Goal: Information Seeking & Learning: Learn about a topic

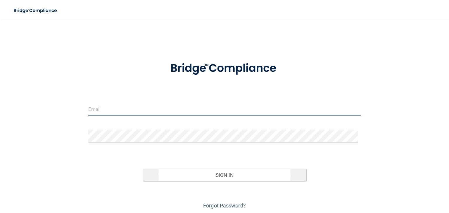
type input "[EMAIL_ADDRESS][DOMAIN_NAME]"
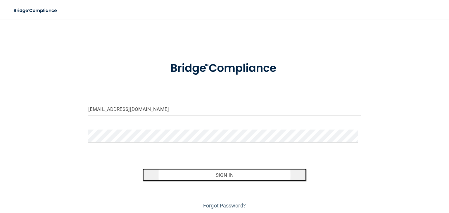
click at [223, 177] on button "Sign In" at bounding box center [224, 175] width 163 height 13
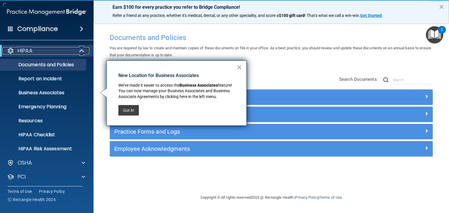
click at [51, 53] on div "HIPAA" at bounding box center [39, 50] width 72 height 7
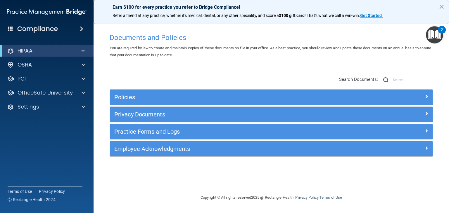
click at [80, 30] on span at bounding box center [82, 28] width 4 height 7
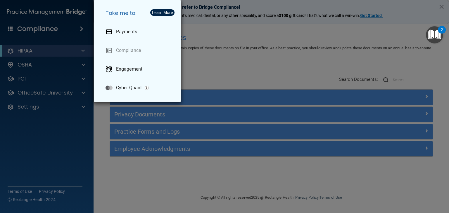
click at [225, 62] on div "Take me to: Payments Compliance Engagement Cyber Quant" at bounding box center [224, 106] width 449 height 213
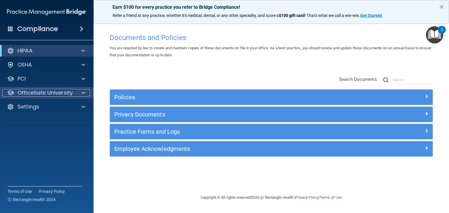
click at [45, 92] on p "OfficeSafe University" at bounding box center [45, 92] width 55 height 7
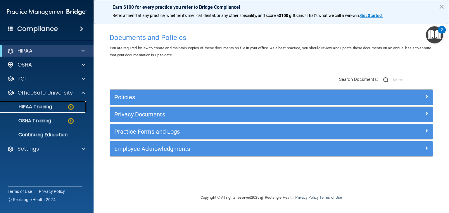
click at [46, 104] on p "HIPAA Training" at bounding box center [28, 107] width 48 height 6
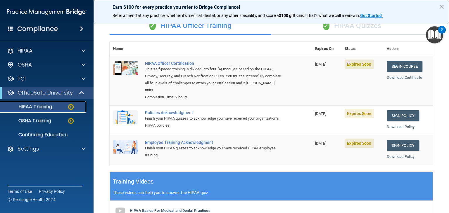
scroll to position [11, 0]
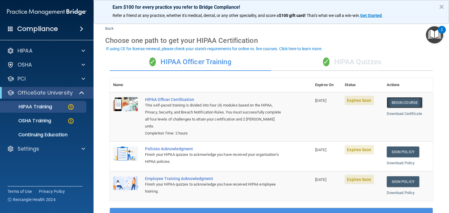
click at [403, 102] on link "Begin Course" at bounding box center [405, 102] width 36 height 11
click at [399, 102] on link "Begin Course" at bounding box center [405, 102] width 36 height 11
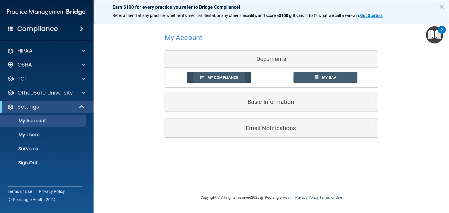
click at [219, 77] on span "My Compliance" at bounding box center [222, 77] width 31 height 4
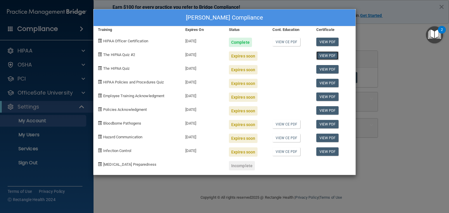
click at [326, 55] on link "View PDF" at bounding box center [327, 55] width 23 height 8
click at [379, 149] on div "Jake Zeugner's Compliance Training Expires On Status Cont. Education Certificat…" at bounding box center [224, 106] width 449 height 213
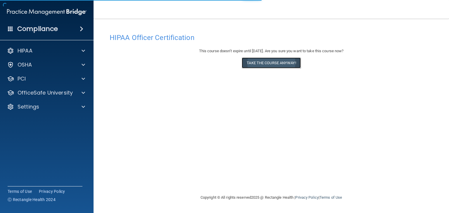
click at [273, 62] on button "Take the course anyway!" at bounding box center [271, 63] width 59 height 11
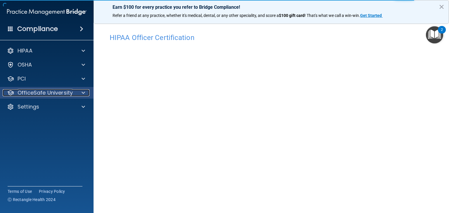
scroll to position [2, 0]
click at [35, 91] on p "OfficeSafe University" at bounding box center [45, 92] width 55 height 7
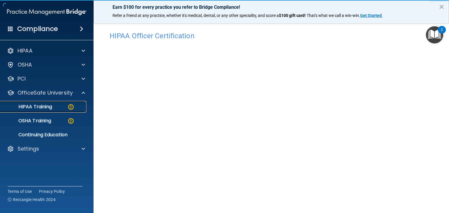
click at [51, 104] on p "HIPAA Training" at bounding box center [28, 107] width 48 height 6
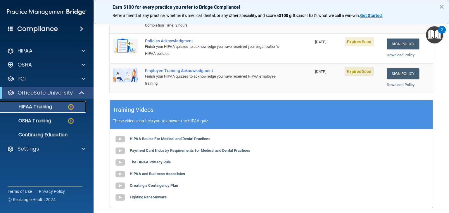
scroll to position [2, 0]
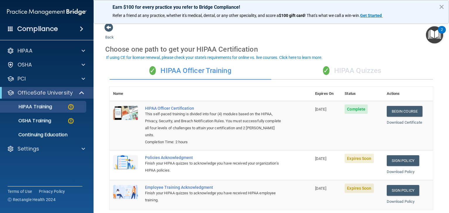
click at [355, 71] on div "✓ HIPAA Quizzes" at bounding box center [352, 71] width 162 height 18
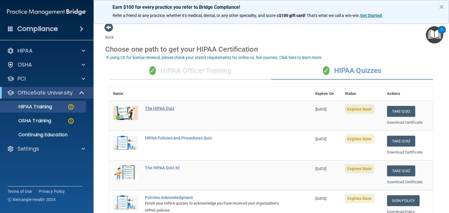
click at [156, 107] on div "The HIPAA Quiz" at bounding box center [214, 108] width 138 height 5
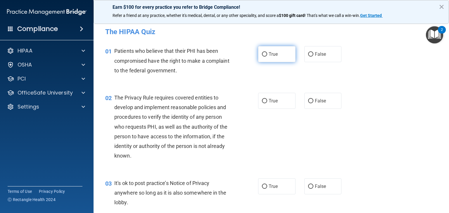
click at [263, 53] on input "True" at bounding box center [264, 54] width 5 height 4
radio input "true"
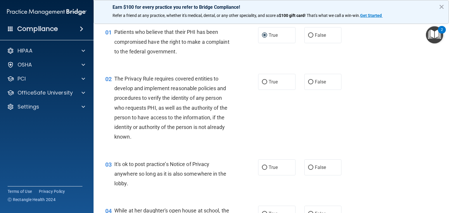
scroll to position [29, 0]
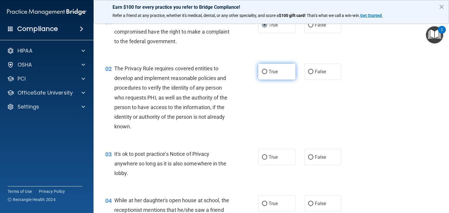
click at [265, 73] on label "True" at bounding box center [276, 72] width 37 height 16
click at [265, 73] on input "True" at bounding box center [264, 72] width 5 height 4
radio input "true"
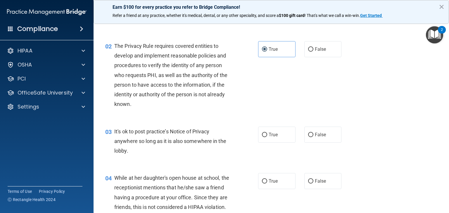
scroll to position [88, 0]
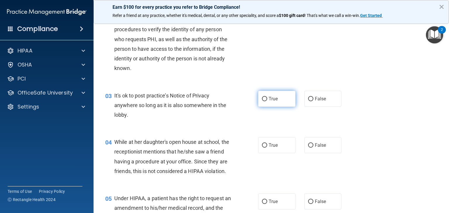
click at [264, 98] on input "True" at bounding box center [264, 99] width 5 height 4
radio input "true"
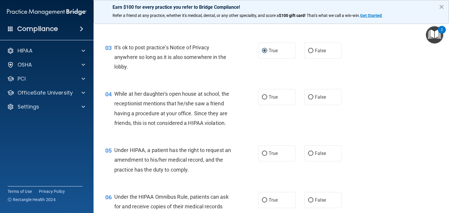
scroll to position [146, 0]
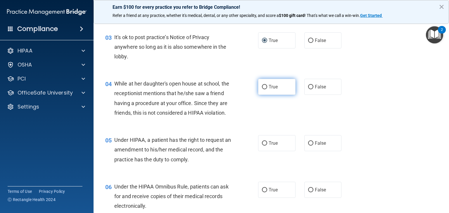
click at [265, 84] on label "True" at bounding box center [276, 87] width 37 height 16
click at [265, 85] on input "True" at bounding box center [264, 87] width 5 height 4
radio input "true"
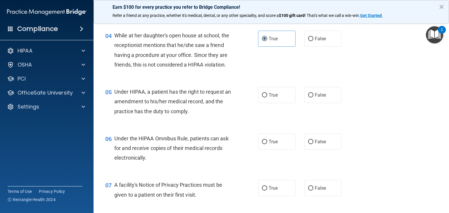
scroll to position [205, 0]
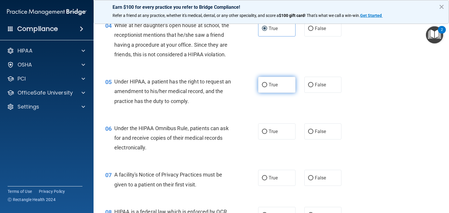
click at [262, 87] on input "True" at bounding box center [264, 85] width 5 height 4
radio input "true"
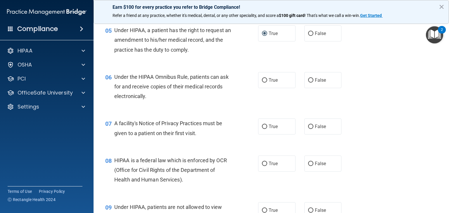
scroll to position [263, 0]
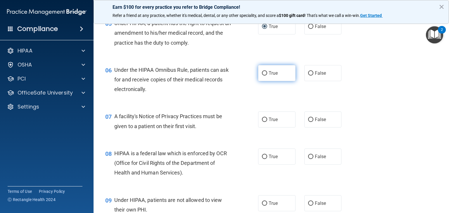
click at [265, 81] on label "True" at bounding box center [276, 73] width 37 height 16
click at [265, 76] on input "True" at bounding box center [264, 73] width 5 height 4
radio input "true"
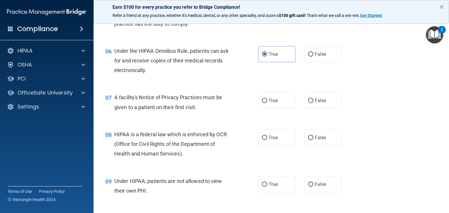
scroll to position [292, 0]
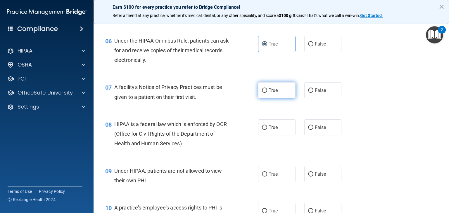
click at [262, 93] on input "True" at bounding box center [264, 91] width 5 height 4
radio input "true"
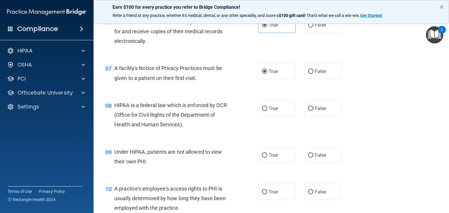
scroll to position [321, 0]
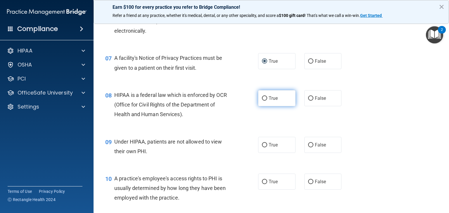
click at [262, 101] on input "True" at bounding box center [264, 98] width 5 height 4
radio input "true"
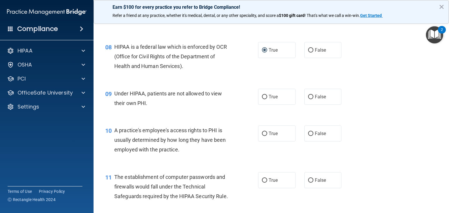
scroll to position [380, 0]
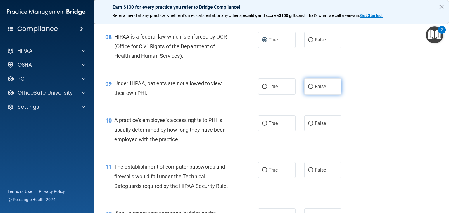
click at [308, 89] on input "False" at bounding box center [310, 87] width 5 height 4
radio input "true"
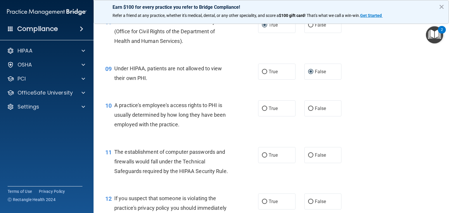
scroll to position [409, 0]
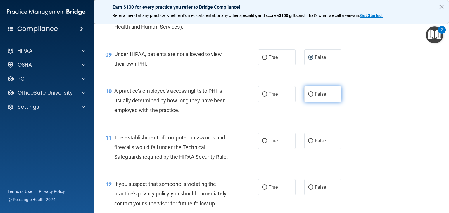
click at [308, 97] on input "False" at bounding box center [310, 94] width 5 height 4
radio input "true"
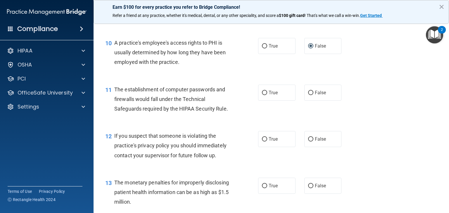
scroll to position [468, 0]
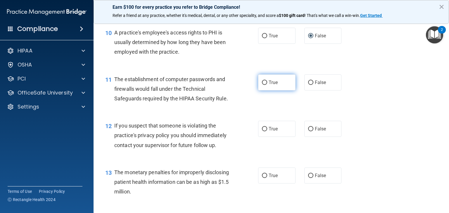
click at [269, 85] on span "True" at bounding box center [273, 83] width 9 height 6
click at [267, 85] on input "True" at bounding box center [264, 83] width 5 height 4
radio input "true"
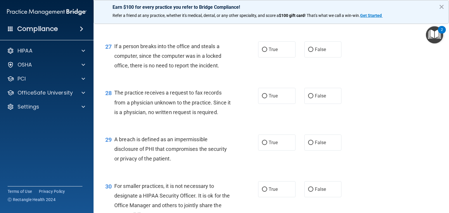
scroll to position [1400, 0]
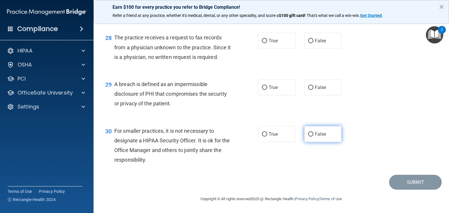
click at [310, 135] on input "False" at bounding box center [310, 134] width 5 height 4
radio input "true"
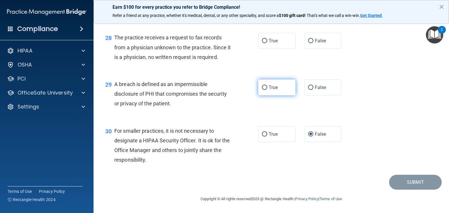
click at [264, 87] on input "True" at bounding box center [264, 88] width 5 height 4
radio input "true"
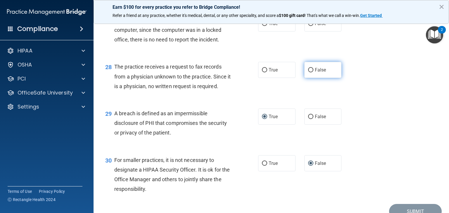
click at [308, 72] on input "False" at bounding box center [310, 70] width 5 height 4
radio input "true"
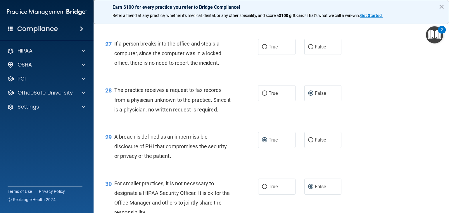
scroll to position [1283, 0]
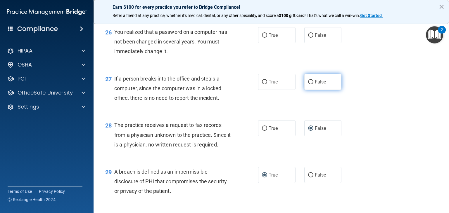
click at [308, 84] on input "False" at bounding box center [310, 82] width 5 height 4
radio input "true"
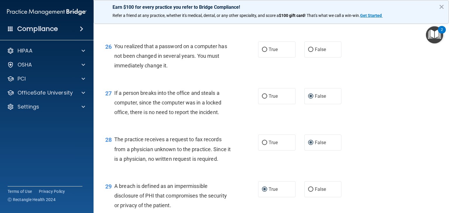
scroll to position [1224, 0]
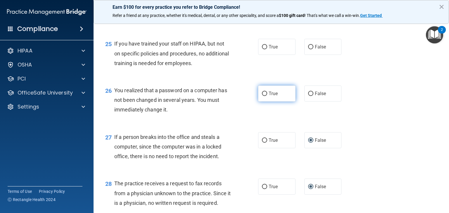
click at [263, 96] on input "True" at bounding box center [264, 94] width 5 height 4
radio input "true"
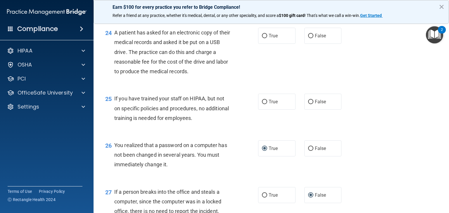
scroll to position [1166, 0]
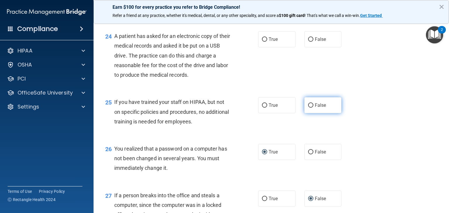
click at [308, 108] on input "False" at bounding box center [310, 105] width 5 height 4
radio input "true"
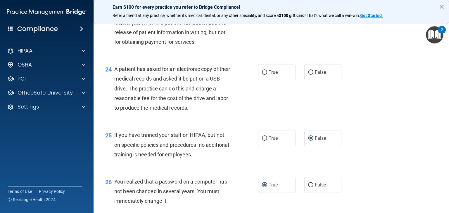
scroll to position [1107, 0]
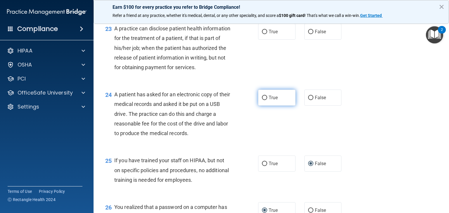
click at [265, 106] on label "True" at bounding box center [276, 98] width 37 height 16
click at [265, 100] on input "True" at bounding box center [264, 98] width 5 height 4
radio input "true"
click at [270, 101] on span "True" at bounding box center [273, 98] width 9 height 6
click at [267, 100] on input "True" at bounding box center [264, 98] width 5 height 4
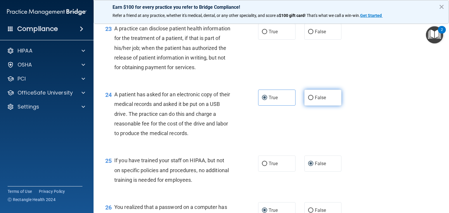
click at [315, 101] on span "False" at bounding box center [320, 98] width 11 height 6
click at [312, 100] on input "False" at bounding box center [310, 98] width 5 height 4
radio input "true"
radio input "false"
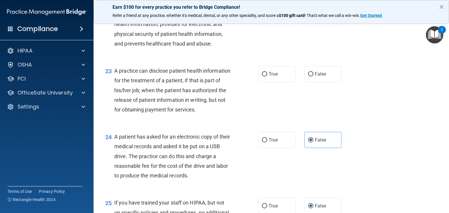
scroll to position [1049, 0]
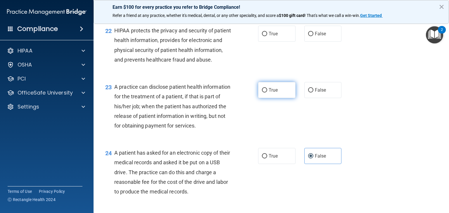
click at [269, 93] on span "True" at bounding box center [273, 90] width 9 height 6
click at [267, 93] on input "True" at bounding box center [264, 90] width 5 height 4
radio input "true"
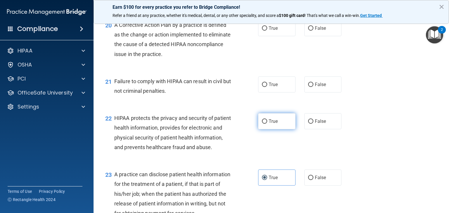
click at [265, 127] on label "True" at bounding box center [276, 121] width 37 height 16
click at [265, 124] on input "True" at bounding box center [264, 122] width 5 height 4
radio input "true"
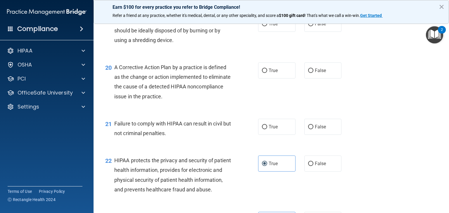
scroll to position [903, 0]
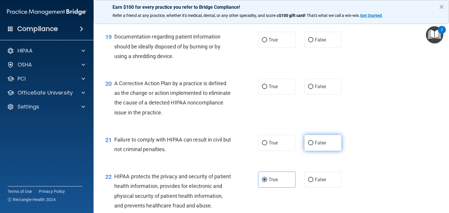
click at [308, 146] on input "False" at bounding box center [310, 143] width 5 height 4
radio input "true"
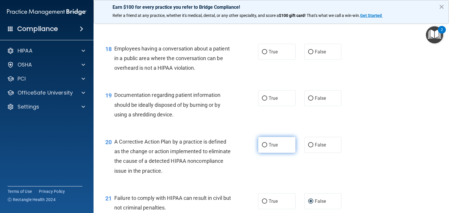
click at [264, 148] on input "True" at bounding box center [264, 145] width 5 height 4
radio input "true"
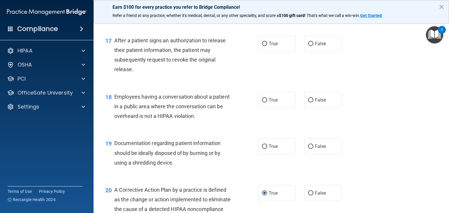
scroll to position [786, 0]
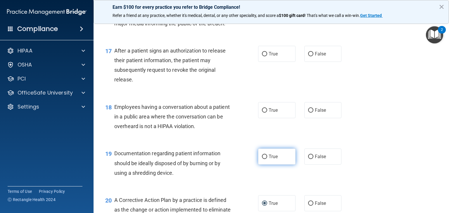
click at [263, 159] on input "True" at bounding box center [264, 157] width 5 height 4
radio input "true"
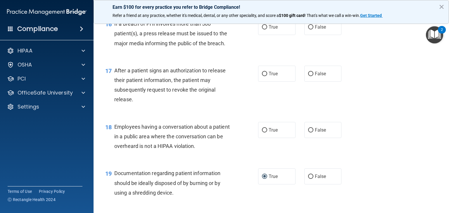
scroll to position [727, 0]
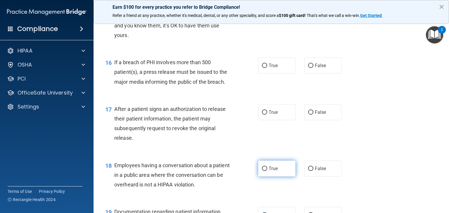
click at [265, 177] on label "True" at bounding box center [276, 169] width 37 height 16
click at [265, 171] on input "True" at bounding box center [264, 169] width 5 height 4
radio input "true"
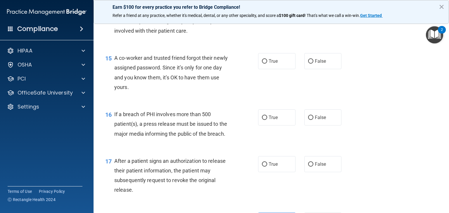
scroll to position [669, 0]
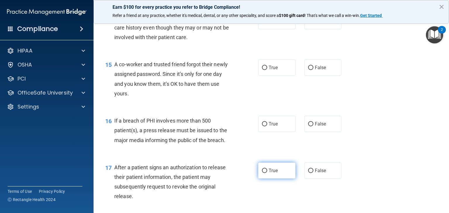
click at [264, 173] on input "True" at bounding box center [264, 171] width 5 height 4
radio input "true"
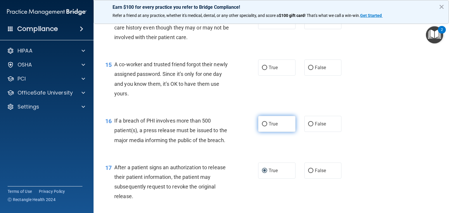
click at [264, 132] on label "True" at bounding box center [276, 124] width 37 height 16
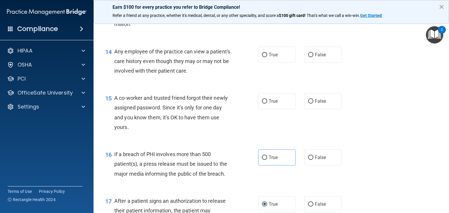
scroll to position [610, 0]
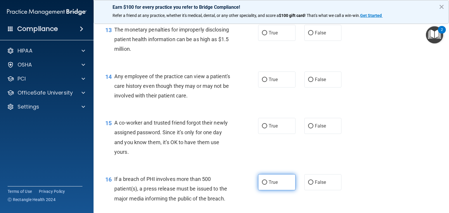
click at [262, 185] on input "True" at bounding box center [264, 183] width 5 height 4
radio input "true"
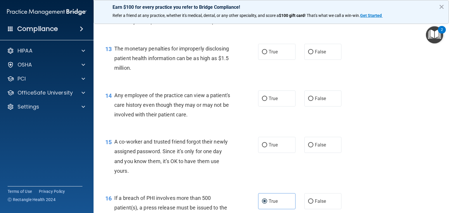
scroll to position [581, 0]
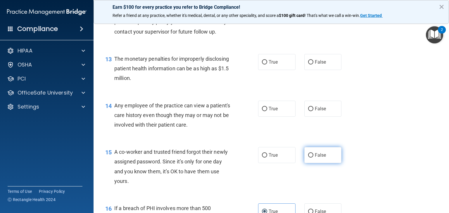
click at [308, 158] on input "False" at bounding box center [310, 155] width 5 height 4
radio input "true"
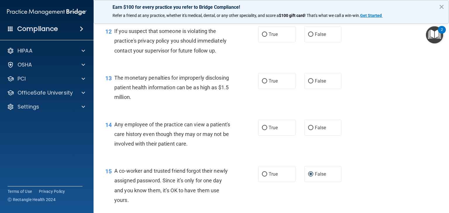
scroll to position [523, 0]
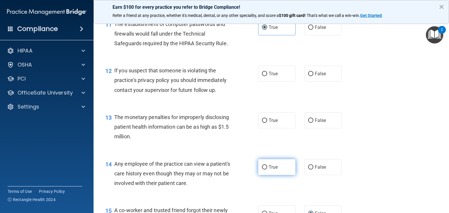
click at [264, 170] on input "True" at bounding box center [264, 167] width 5 height 4
radio input "true"
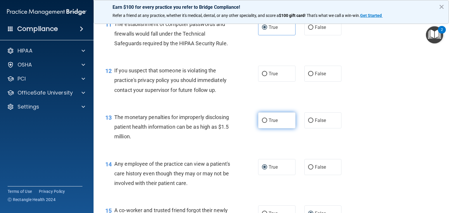
click at [262, 123] on input "True" at bounding box center [264, 121] width 5 height 4
radio input "true"
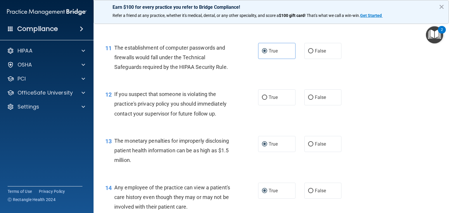
scroll to position [464, 0]
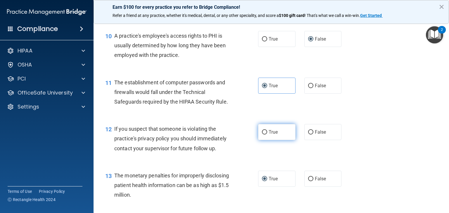
click at [263, 135] on input "True" at bounding box center [264, 132] width 5 height 4
radio input "true"
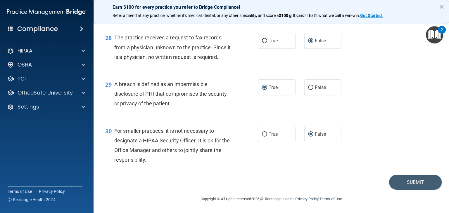
scroll to position [1400, 0]
click at [406, 179] on button "Submit" at bounding box center [415, 182] width 53 height 15
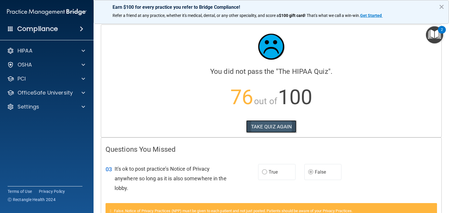
click at [264, 129] on button "TAKE QUIZ AGAIN" at bounding box center [271, 126] width 51 height 13
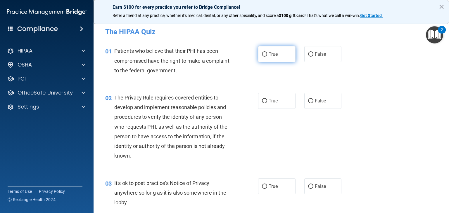
click at [263, 53] on input "True" at bounding box center [264, 54] width 5 height 4
radio input "true"
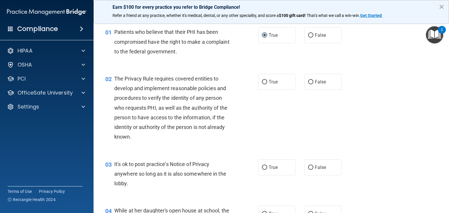
scroll to position [29, 0]
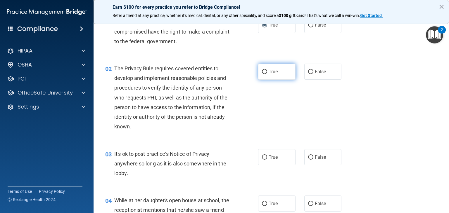
click at [262, 70] on input "True" at bounding box center [264, 72] width 5 height 4
radio input "true"
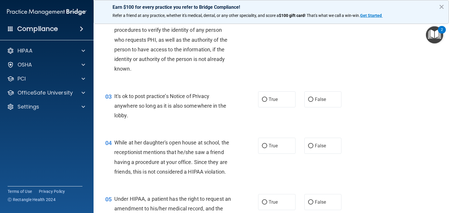
scroll to position [88, 0]
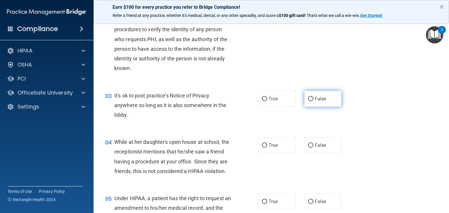
click at [308, 98] on input "False" at bounding box center [310, 99] width 5 height 4
radio input "true"
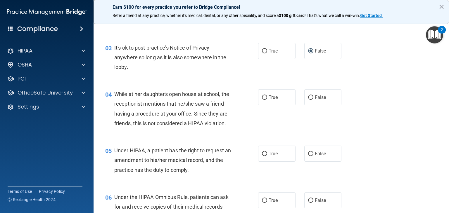
scroll to position [146, 0]
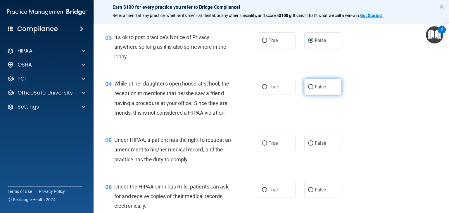
click at [308, 85] on input "False" at bounding box center [310, 87] width 5 height 4
radio input "true"
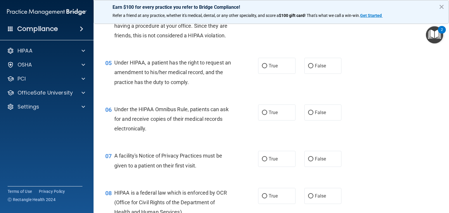
scroll to position [234, 0]
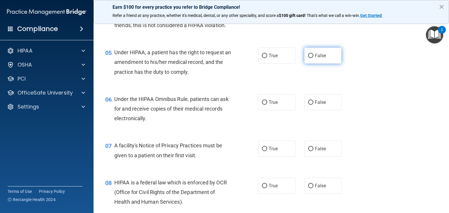
click at [308, 58] on input "False" at bounding box center [310, 56] width 5 height 4
radio input "true"
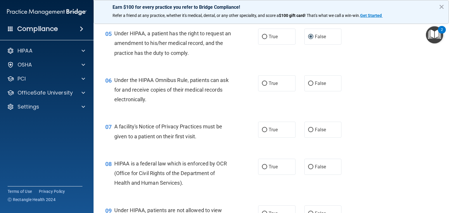
scroll to position [263, 0]
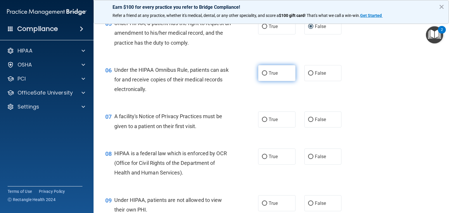
click at [264, 81] on label "True" at bounding box center [276, 73] width 37 height 16
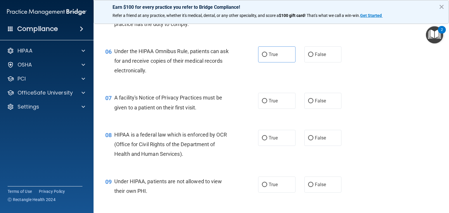
scroll to position [292, 0]
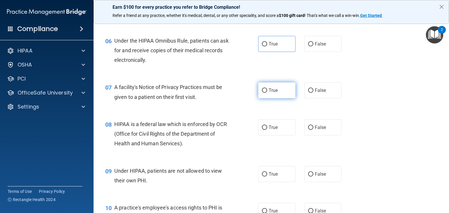
click at [264, 93] on input "True" at bounding box center [264, 91] width 5 height 4
radio input "true"
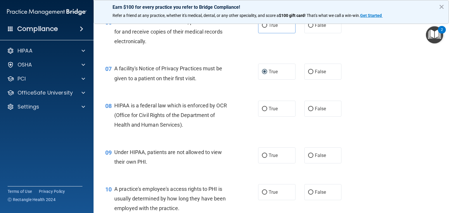
scroll to position [321, 0]
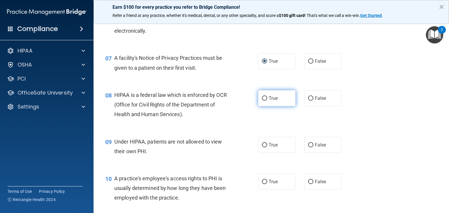
click at [262, 101] on input "True" at bounding box center [264, 98] width 5 height 4
radio input "true"
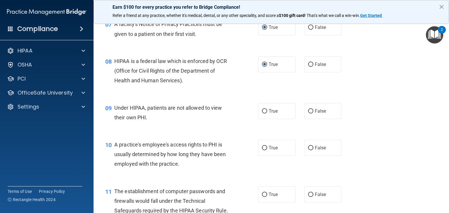
scroll to position [409, 0]
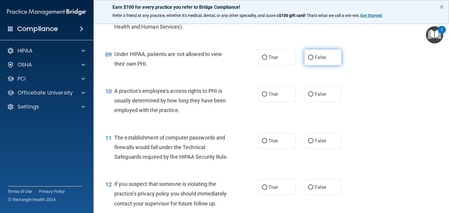
click at [308, 60] on input "False" at bounding box center [310, 58] width 5 height 4
radio input "true"
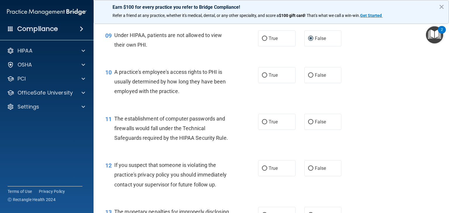
scroll to position [438, 0]
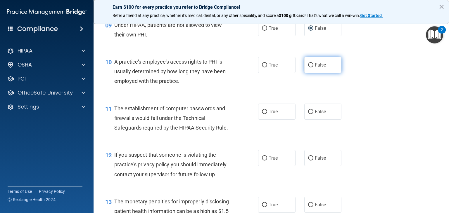
click at [308, 68] on input "False" at bounding box center [310, 65] width 5 height 4
radio input "true"
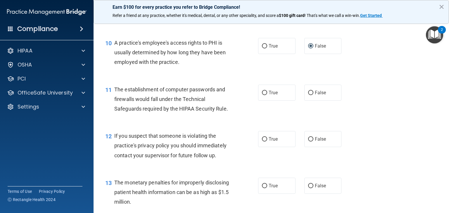
scroll to position [468, 0]
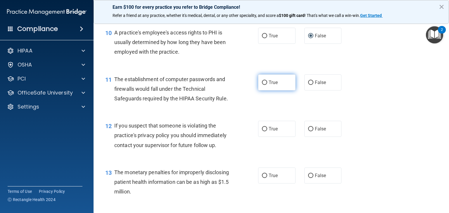
click at [263, 85] on input "True" at bounding box center [264, 83] width 5 height 4
radio input "true"
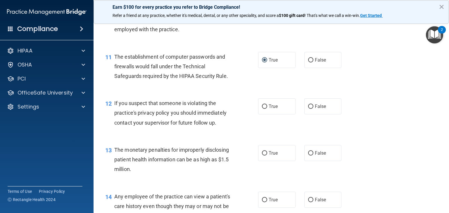
scroll to position [526, 0]
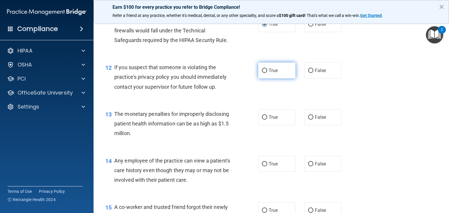
click at [269, 73] on span "True" at bounding box center [273, 71] width 9 height 6
click at [266, 73] on input "True" at bounding box center [264, 71] width 5 height 4
radio input "true"
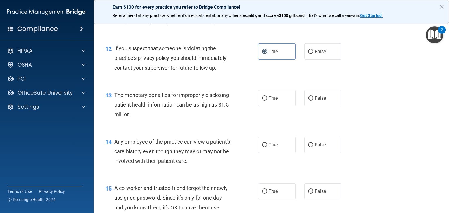
scroll to position [555, 0]
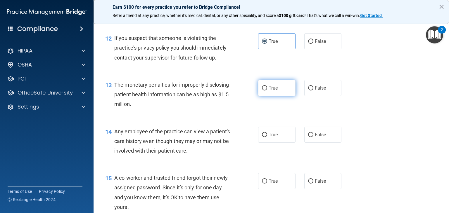
click at [262, 91] on input "True" at bounding box center [264, 88] width 5 height 4
radio input "true"
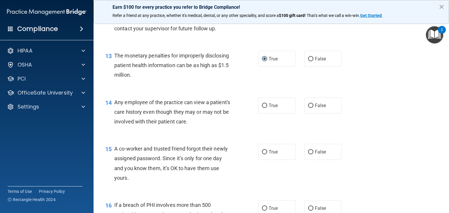
scroll to position [614, 0]
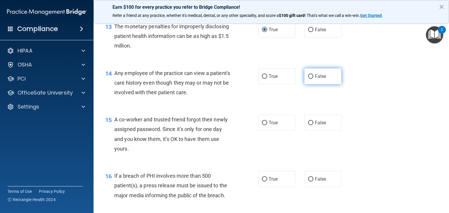
click at [309, 79] on input "False" at bounding box center [310, 77] width 5 height 4
radio input "true"
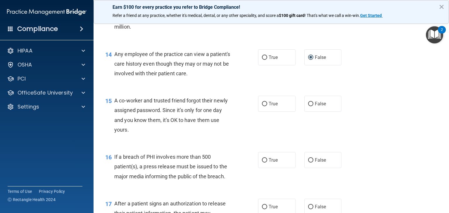
scroll to position [643, 0]
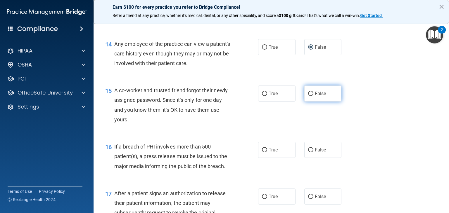
click at [309, 96] on input "False" at bounding box center [310, 94] width 5 height 4
radio input "true"
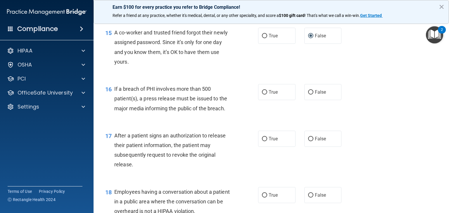
scroll to position [701, 0]
click at [269, 94] on span "True" at bounding box center [273, 92] width 9 height 6
click at [267, 94] on input "True" at bounding box center [264, 92] width 5 height 4
radio input "true"
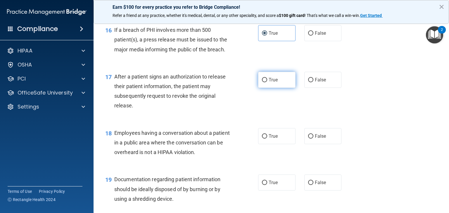
click at [264, 82] on input "True" at bounding box center [264, 80] width 5 height 4
radio input "true"
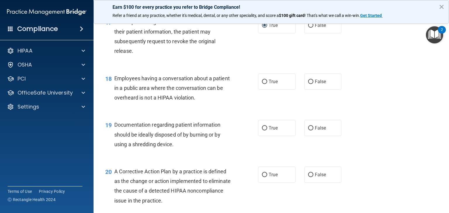
scroll to position [818, 0]
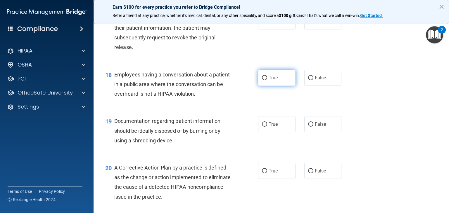
click at [265, 86] on label "True" at bounding box center [276, 78] width 37 height 16
click at [265, 80] on input "True" at bounding box center [264, 78] width 5 height 4
radio input "true"
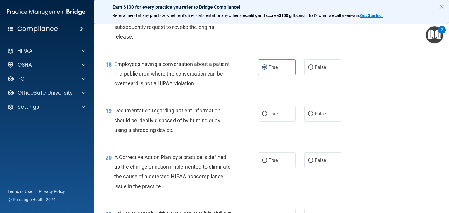
scroll to position [848, 0]
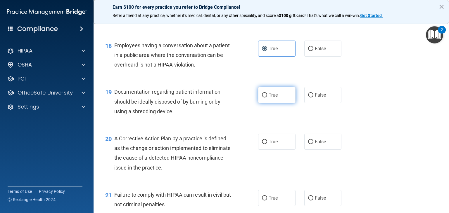
click at [269, 98] on span "True" at bounding box center [273, 95] width 9 height 6
click at [267, 98] on input "True" at bounding box center [264, 95] width 5 height 4
radio input "true"
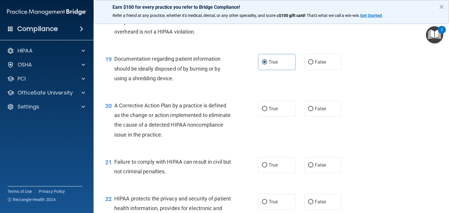
scroll to position [906, 0]
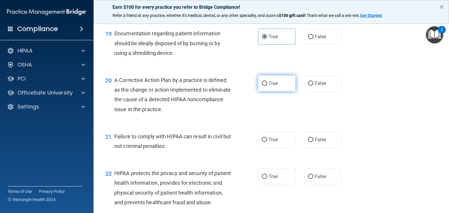
click at [265, 91] on label "True" at bounding box center [276, 83] width 37 height 16
click at [265, 86] on input "True" at bounding box center [264, 84] width 5 height 4
radio input "true"
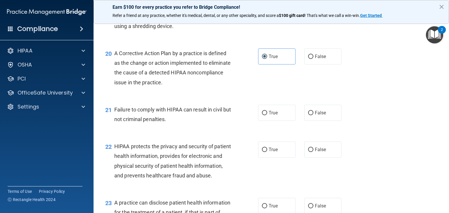
scroll to position [964, 0]
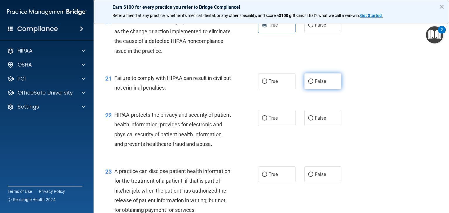
click at [308, 84] on input "False" at bounding box center [310, 81] width 5 height 4
radio input "true"
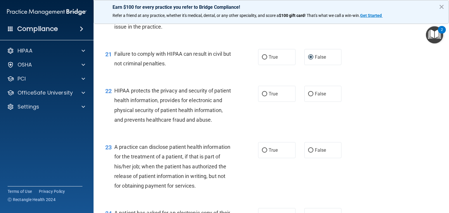
scroll to position [1023, 0]
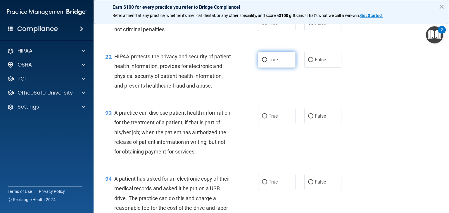
click at [262, 62] on input "True" at bounding box center [264, 60] width 5 height 4
radio input "true"
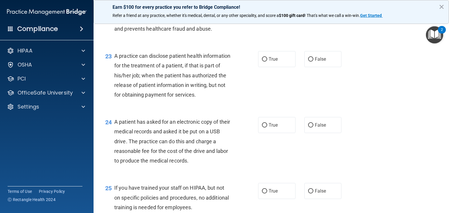
scroll to position [1081, 0]
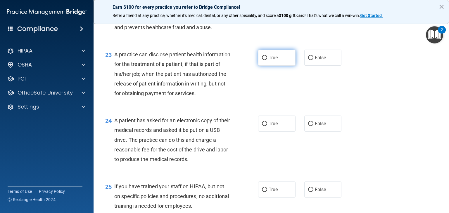
click at [262, 60] on input "True" at bounding box center [264, 58] width 5 height 4
radio input "true"
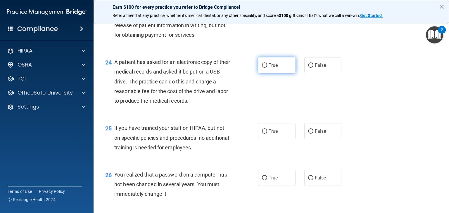
click at [263, 68] on input "True" at bounding box center [264, 65] width 5 height 4
radio input "true"
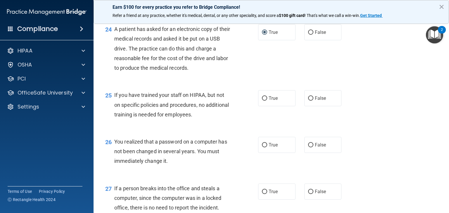
scroll to position [1198, 0]
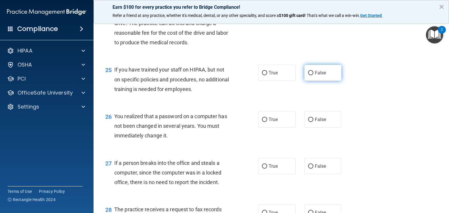
click at [310, 81] on label "False" at bounding box center [322, 73] width 37 height 16
click at [310, 75] on input "False" at bounding box center [310, 73] width 5 height 4
radio input "true"
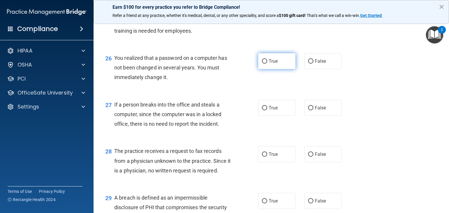
click at [263, 64] on input "True" at bounding box center [264, 61] width 5 height 4
radio input "true"
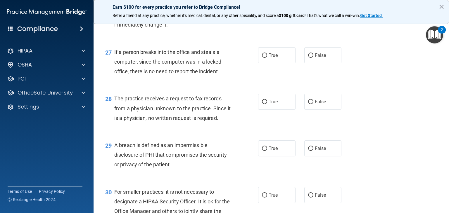
scroll to position [1344, 0]
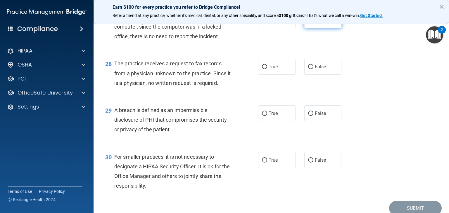
click at [308, 23] on input "False" at bounding box center [310, 20] width 5 height 4
radio input "true"
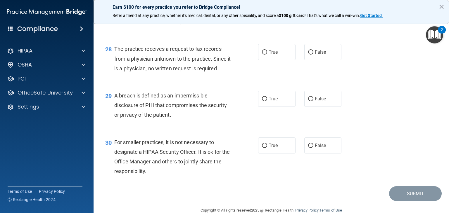
scroll to position [1374, 0]
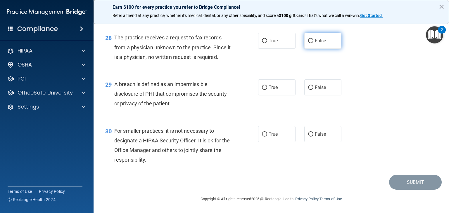
click at [308, 43] on input "False" at bounding box center [310, 41] width 5 height 4
radio input "true"
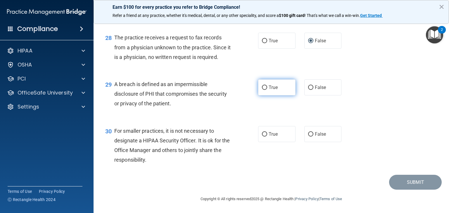
click at [265, 89] on label "True" at bounding box center [276, 87] width 37 height 16
click at [265, 89] on input "True" at bounding box center [264, 88] width 5 height 4
radio input "true"
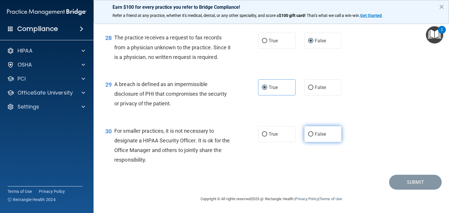
click at [309, 133] on input "False" at bounding box center [310, 134] width 5 height 4
radio input "true"
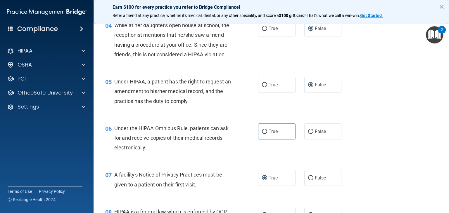
scroll to position [263, 0]
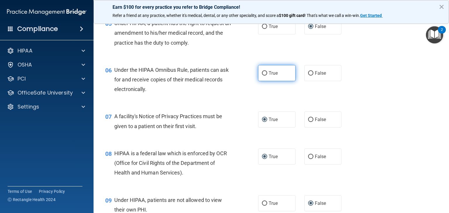
click at [264, 76] on input "True" at bounding box center [264, 73] width 5 height 4
radio input "true"
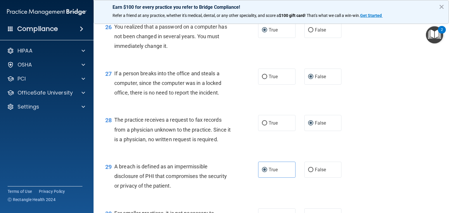
scroll to position [1400, 0]
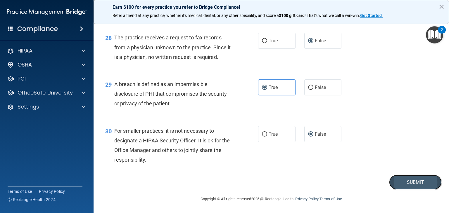
click at [400, 179] on button "Submit" at bounding box center [415, 182] width 53 height 15
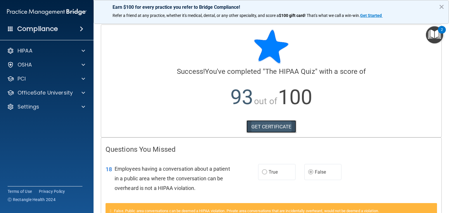
click at [270, 128] on link "GET CERTIFICATE" at bounding box center [271, 126] width 50 height 13
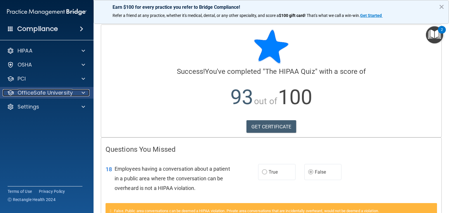
click at [46, 92] on p "OfficeSafe University" at bounding box center [45, 92] width 55 height 7
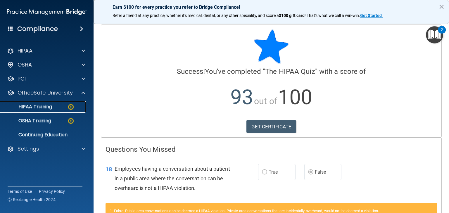
click at [46, 109] on p "HIPAA Training" at bounding box center [28, 107] width 48 height 6
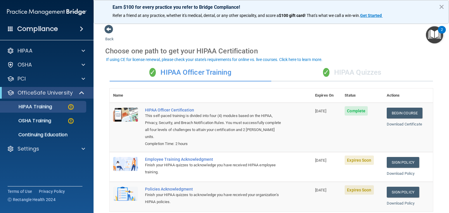
click at [342, 71] on div "✓ HIPAA Quizzes" at bounding box center [352, 73] width 162 height 18
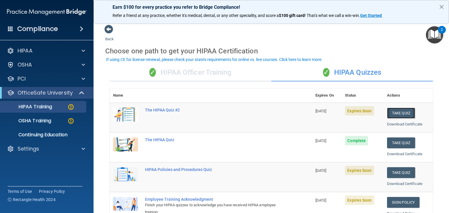
click at [400, 112] on button "Take Quiz" at bounding box center [401, 113] width 28 height 11
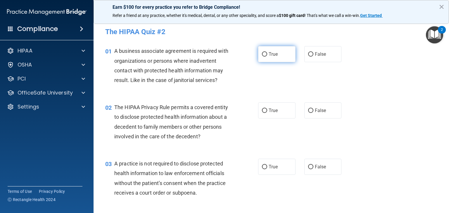
click at [262, 53] on input "True" at bounding box center [264, 54] width 5 height 4
radio input "true"
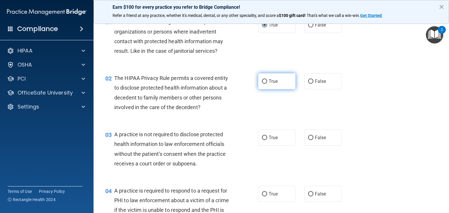
click at [265, 79] on label "True" at bounding box center [276, 81] width 37 height 16
click at [265, 79] on input "True" at bounding box center [264, 81] width 5 height 4
radio input "true"
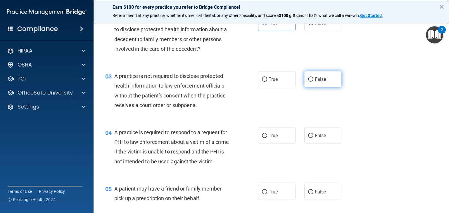
click at [308, 78] on input "False" at bounding box center [310, 79] width 5 height 4
radio input "true"
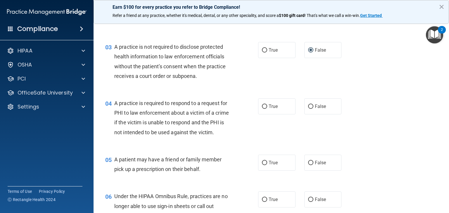
scroll to position [146, 0]
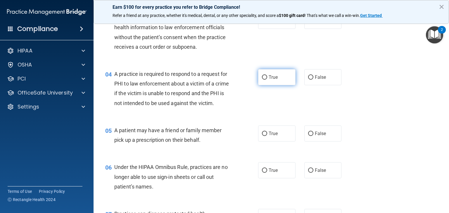
click at [259, 79] on label "True" at bounding box center [276, 77] width 37 height 16
click at [262, 79] on input "True" at bounding box center [264, 77] width 5 height 4
radio input "true"
click at [309, 77] on input "False" at bounding box center [310, 77] width 5 height 4
radio input "true"
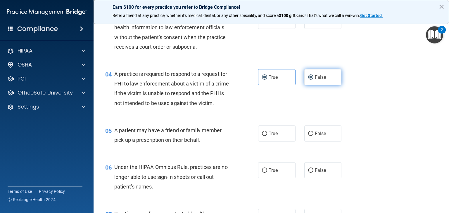
radio input "false"
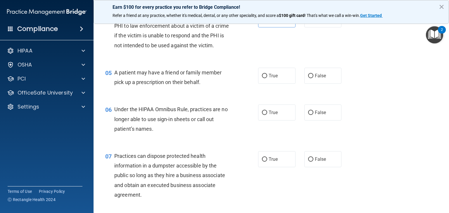
scroll to position [205, 0]
click at [265, 82] on label "True" at bounding box center [276, 75] width 37 height 16
click at [265, 78] on input "True" at bounding box center [264, 75] width 5 height 4
radio input "true"
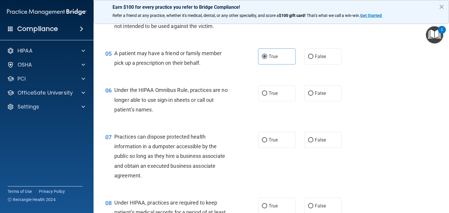
scroll to position [234, 0]
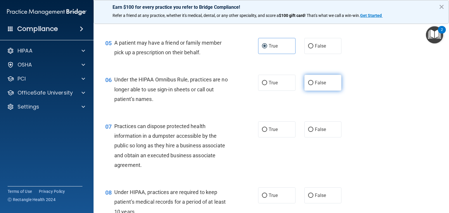
click at [309, 85] on input "False" at bounding box center [310, 83] width 5 height 4
radio input "true"
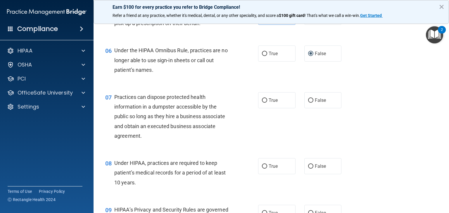
scroll to position [292, 0]
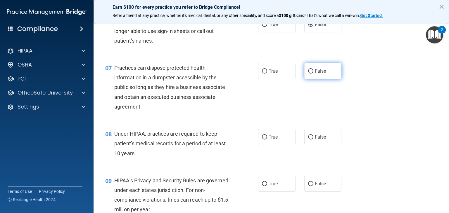
click at [308, 74] on input "False" at bounding box center [310, 71] width 5 height 4
radio input "true"
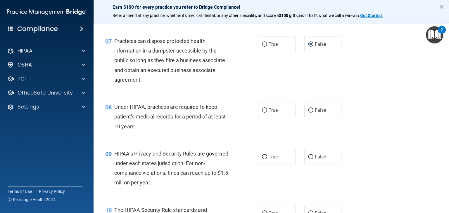
scroll to position [351, 0]
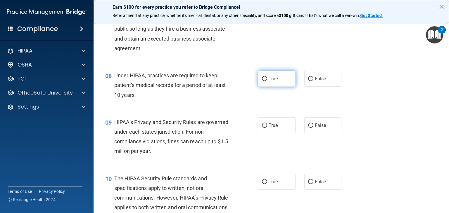
click at [263, 81] on input "True" at bounding box center [264, 79] width 5 height 4
radio input "true"
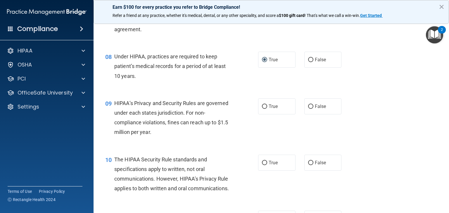
scroll to position [380, 0]
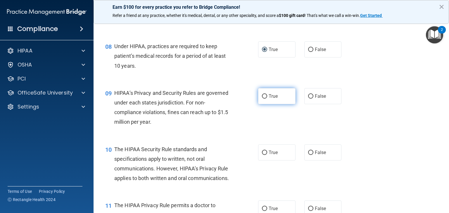
click at [271, 99] on span "True" at bounding box center [273, 97] width 9 height 6
click at [267, 99] on input "True" at bounding box center [264, 96] width 5 height 4
radio input "true"
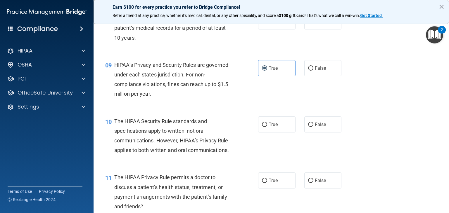
scroll to position [438, 0]
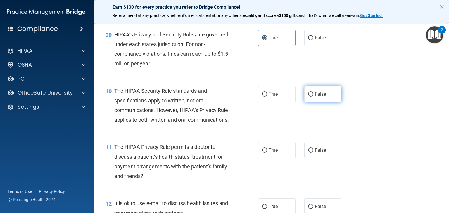
click at [315, 97] on span "False" at bounding box center [320, 94] width 11 height 6
click at [312, 97] on input "False" at bounding box center [310, 94] width 5 height 4
radio input "true"
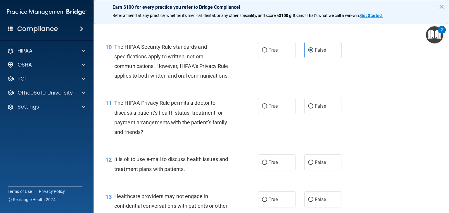
scroll to position [497, 0]
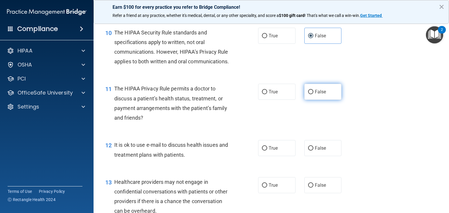
click at [308, 94] on input "False" at bounding box center [310, 92] width 5 height 4
radio input "true"
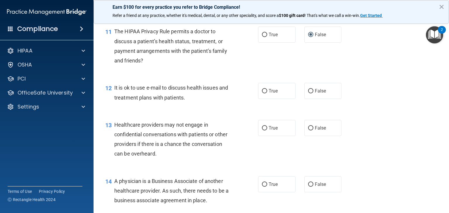
scroll to position [555, 0]
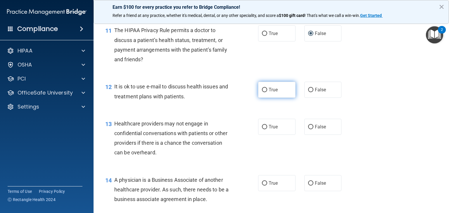
click at [262, 92] on input "True" at bounding box center [264, 90] width 5 height 4
radio input "true"
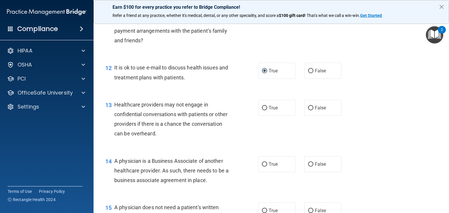
scroll to position [584, 0]
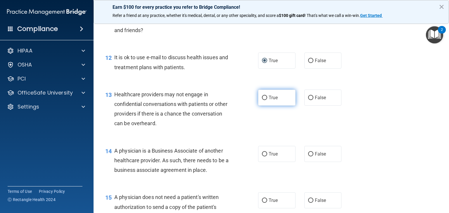
click at [269, 101] on span "True" at bounding box center [273, 98] width 9 height 6
click at [267, 100] on input "True" at bounding box center [264, 98] width 5 height 4
radio input "true"
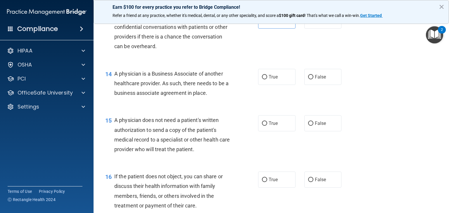
scroll to position [672, 0]
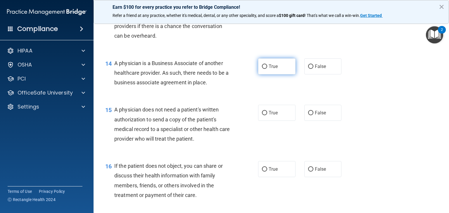
click at [263, 75] on label "True" at bounding box center [276, 66] width 37 height 16
click at [263, 69] on input "True" at bounding box center [264, 67] width 5 height 4
radio input "true"
click at [308, 69] on input "False" at bounding box center [310, 67] width 5 height 4
radio input "true"
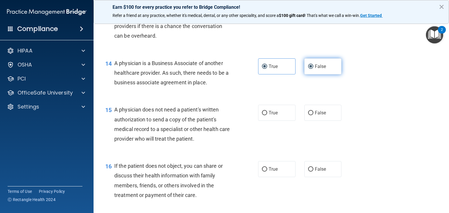
radio input "false"
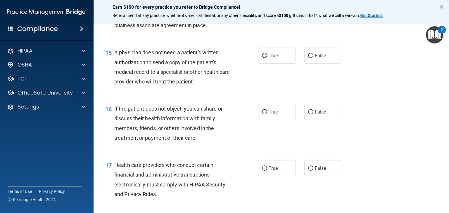
scroll to position [731, 0]
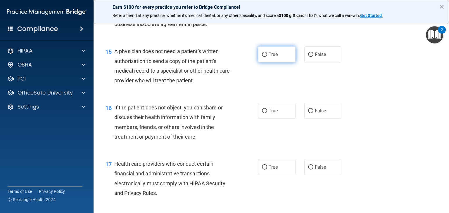
click at [269, 57] on span "True" at bounding box center [273, 55] width 9 height 6
click at [267, 57] on input "True" at bounding box center [264, 55] width 5 height 4
radio input "true"
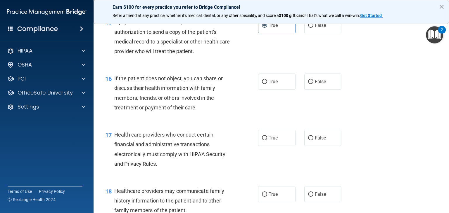
scroll to position [789, 0]
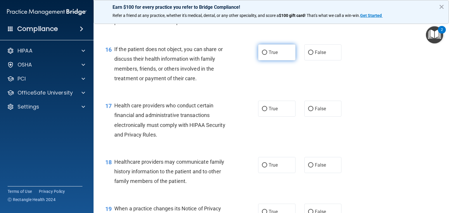
click at [266, 60] on label "True" at bounding box center [276, 52] width 37 height 16
click at [266, 55] on input "True" at bounding box center [264, 53] width 5 height 4
radio input "true"
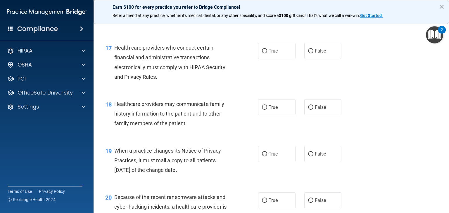
scroll to position [848, 0]
click at [273, 53] on span "True" at bounding box center [273, 51] width 9 height 6
click at [267, 53] on input "True" at bounding box center [264, 51] width 5 height 4
radio input "true"
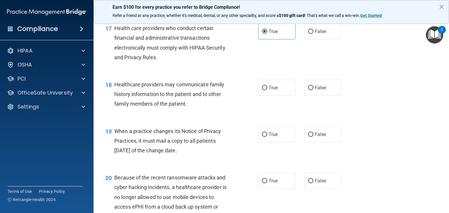
scroll to position [877, 0]
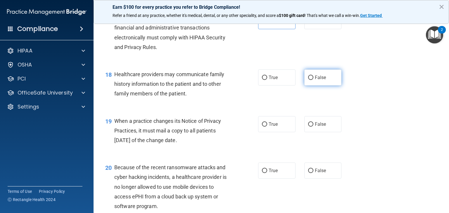
click at [308, 80] on input "False" at bounding box center [310, 78] width 5 height 4
radio input "true"
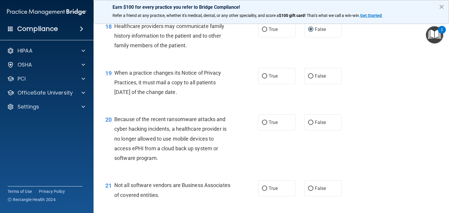
scroll to position [935, 0]
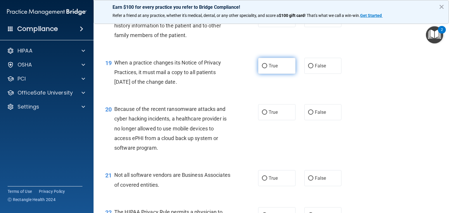
click at [269, 69] on span "True" at bounding box center [273, 66] width 9 height 6
click at [266, 68] on input "True" at bounding box center [264, 66] width 5 height 4
radio input "true"
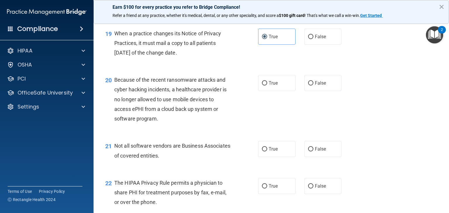
scroll to position [994, 0]
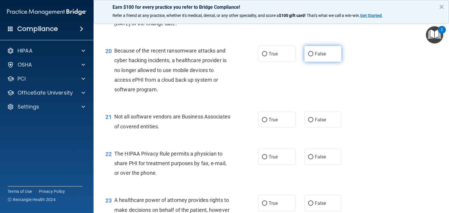
click at [310, 62] on label "False" at bounding box center [322, 54] width 37 height 16
click at [310, 56] on input "False" at bounding box center [310, 54] width 5 height 4
radio input "true"
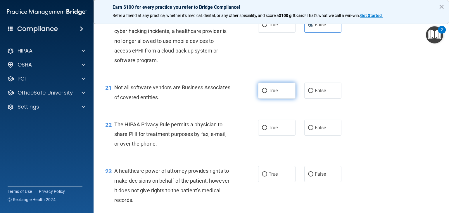
click at [269, 94] on span "True" at bounding box center [273, 91] width 9 height 6
click at [267, 93] on input "True" at bounding box center [264, 91] width 5 height 4
radio input "true"
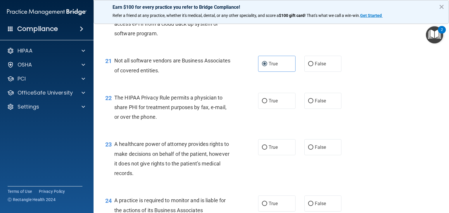
scroll to position [1081, 0]
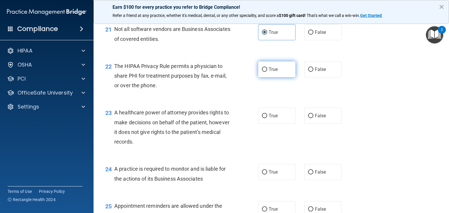
click at [269, 72] on span "True" at bounding box center [273, 70] width 9 height 6
click at [266, 72] on input "True" at bounding box center [264, 70] width 5 height 4
radio input "true"
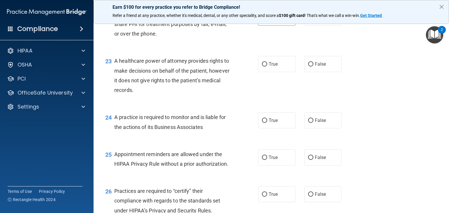
scroll to position [1169, 0]
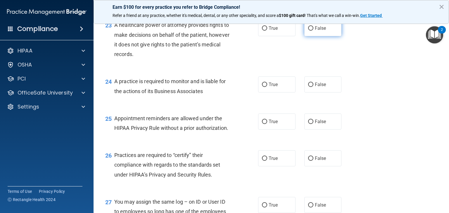
click at [308, 31] on input "False" at bounding box center [310, 28] width 5 height 4
radio input "true"
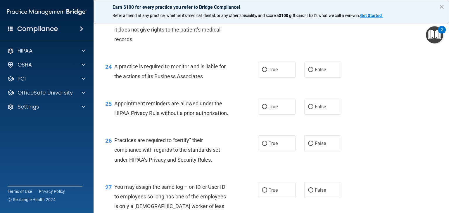
scroll to position [1198, 0]
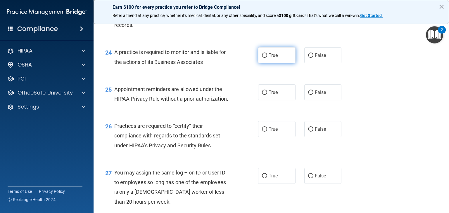
click at [265, 63] on label "True" at bounding box center [276, 55] width 37 height 16
click at [265, 58] on input "True" at bounding box center [264, 55] width 5 height 4
radio input "true"
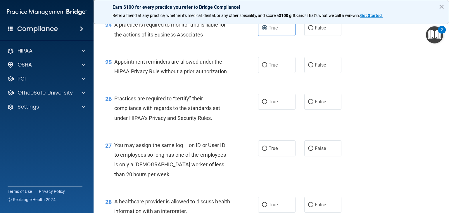
scroll to position [1257, 0]
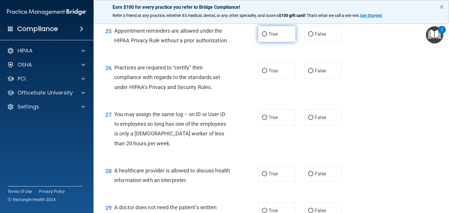
click at [269, 37] on span "True" at bounding box center [273, 34] width 9 height 6
click at [267, 37] on input "True" at bounding box center [264, 34] width 5 height 4
radio input "true"
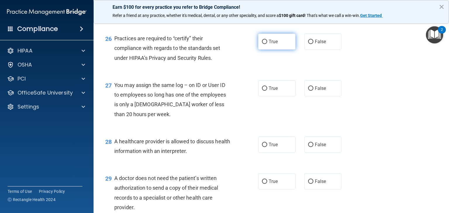
click at [263, 50] on label "True" at bounding box center [276, 42] width 37 height 16
click at [263, 44] on input "True" at bounding box center [264, 42] width 5 height 4
radio input "true"
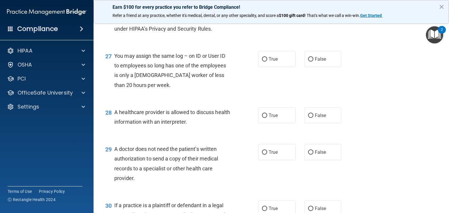
scroll to position [1344, 0]
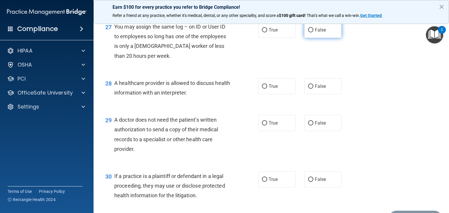
click at [308, 32] on input "False" at bounding box center [310, 30] width 5 height 4
radio input "true"
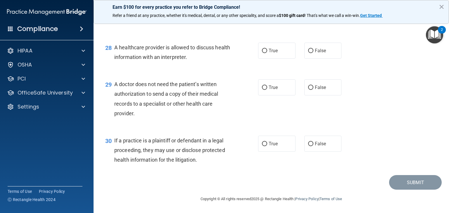
scroll to position [1400, 0]
click at [269, 51] on span "True" at bounding box center [273, 51] width 9 height 6
click at [267, 51] on input "True" at bounding box center [264, 51] width 5 height 4
radio input "true"
click at [262, 84] on label "True" at bounding box center [276, 87] width 37 height 16
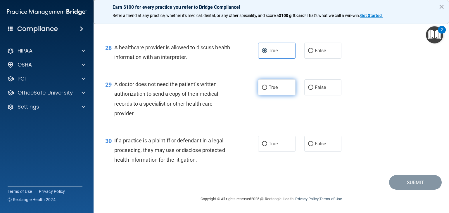
click at [262, 86] on input "True" at bounding box center [264, 88] width 5 height 4
radio input "true"
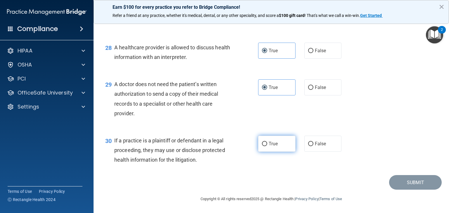
click at [263, 142] on input "True" at bounding box center [264, 144] width 5 height 4
radio input "true"
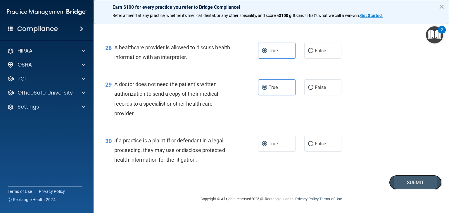
click at [416, 181] on button "Submit" at bounding box center [415, 182] width 53 height 15
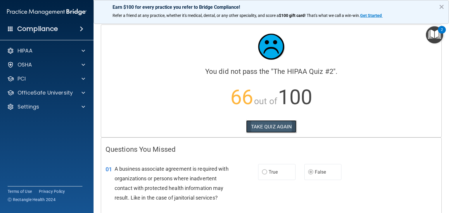
click at [271, 133] on button "TAKE QUIZ AGAIN" at bounding box center [271, 126] width 51 height 13
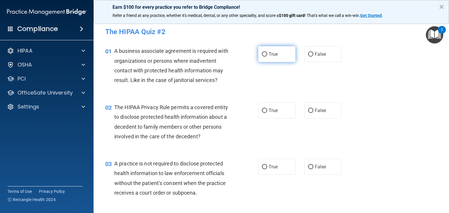
click at [263, 53] on input "True" at bounding box center [264, 54] width 5 height 4
radio input "true"
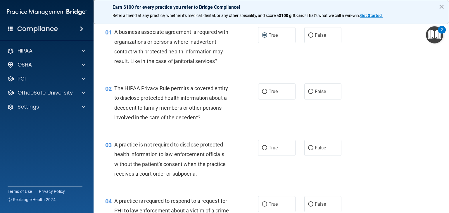
scroll to position [29, 0]
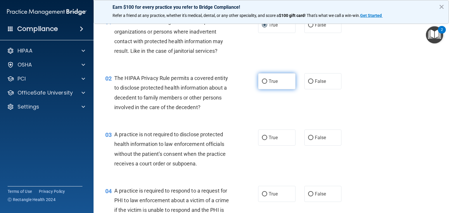
click at [263, 79] on input "True" at bounding box center [264, 81] width 5 height 4
radio input "true"
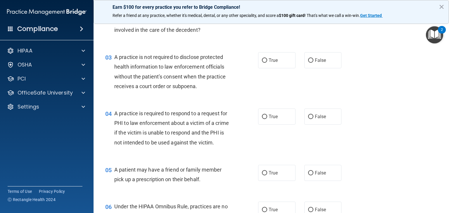
scroll to position [117, 0]
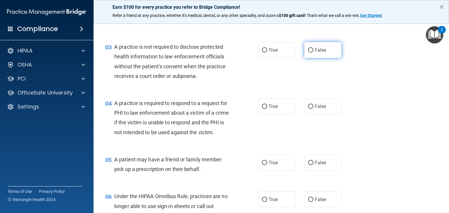
click at [309, 48] on input "False" at bounding box center [310, 50] width 5 height 4
radio input "true"
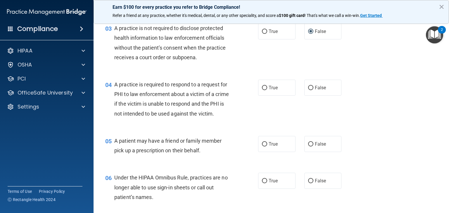
scroll to position [146, 0]
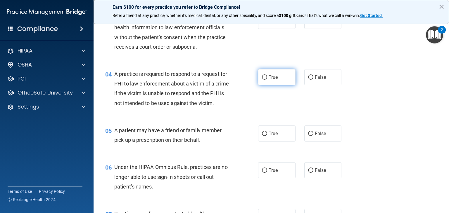
click at [265, 77] on label "True" at bounding box center [276, 77] width 37 height 16
click at [265, 77] on input "True" at bounding box center [264, 77] width 5 height 4
radio input "true"
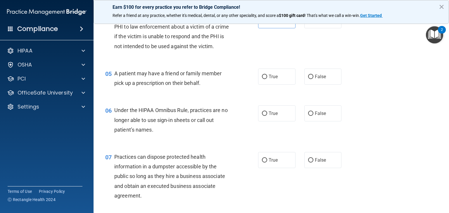
scroll to position [205, 0]
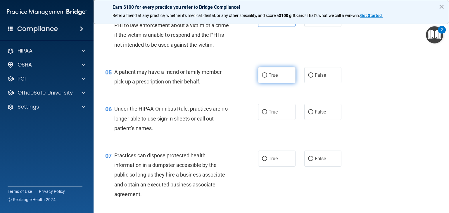
click at [264, 78] on input "True" at bounding box center [264, 75] width 5 height 4
radio input "true"
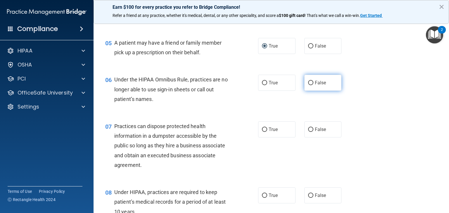
click at [308, 85] on input "False" at bounding box center [310, 83] width 5 height 4
radio input "true"
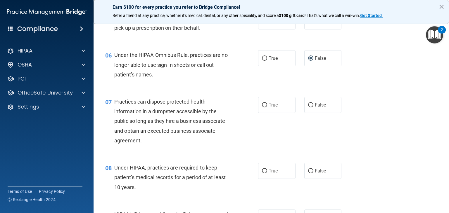
scroll to position [292, 0]
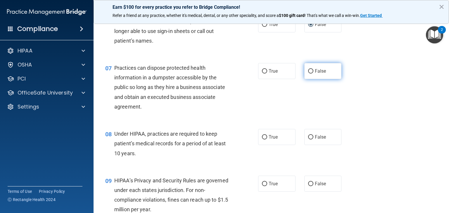
click at [308, 74] on input "False" at bounding box center [310, 71] width 5 height 4
radio input "true"
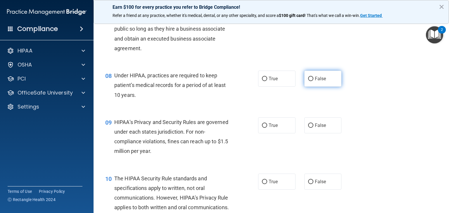
click at [310, 81] on input "False" at bounding box center [310, 79] width 5 height 4
radio input "true"
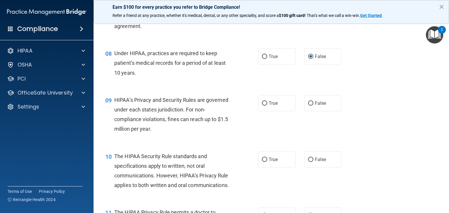
scroll to position [409, 0]
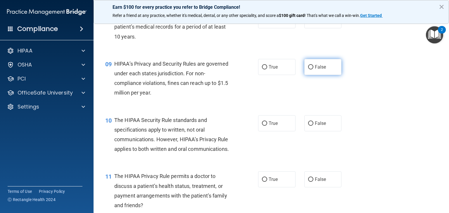
click at [308, 70] on input "False" at bounding box center [310, 67] width 5 height 4
radio input "true"
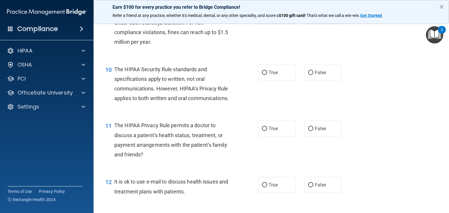
scroll to position [468, 0]
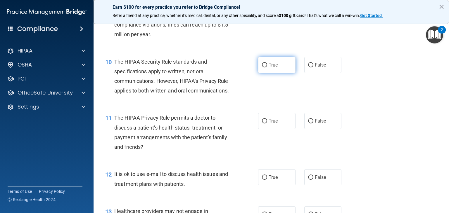
click at [262, 68] on input "True" at bounding box center [264, 65] width 5 height 4
radio input "true"
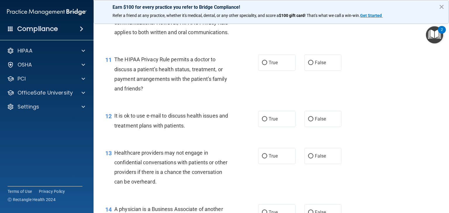
scroll to position [555, 0]
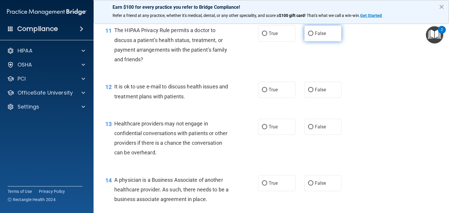
click at [310, 36] on input "False" at bounding box center [310, 34] width 5 height 4
radio input "true"
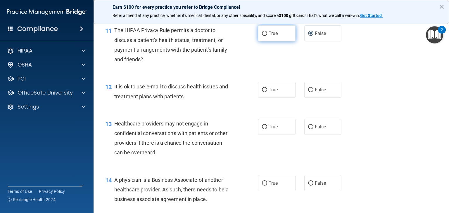
click at [264, 36] on input "True" at bounding box center [264, 34] width 5 height 4
radio input "true"
radio input "false"
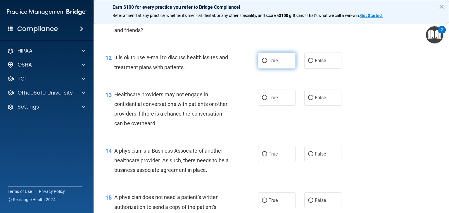
click at [269, 63] on span "True" at bounding box center [273, 61] width 9 height 6
click at [267, 63] on input "True" at bounding box center [264, 61] width 5 height 4
radio input "true"
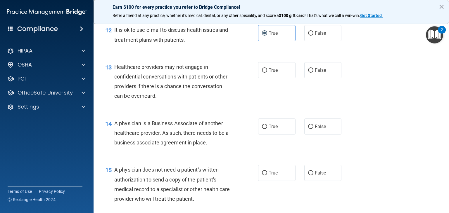
scroll to position [643, 0]
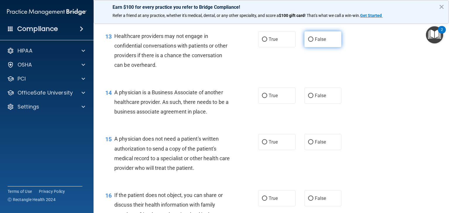
click at [309, 42] on input "False" at bounding box center [310, 39] width 5 height 4
radio input "true"
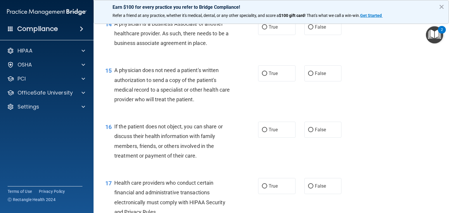
scroll to position [701, 0]
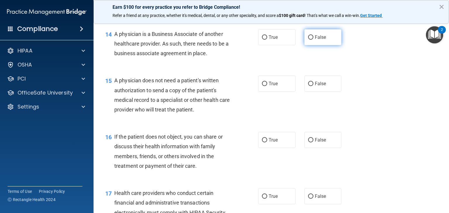
click at [308, 40] on input "False" at bounding box center [310, 37] width 5 height 4
radio input "true"
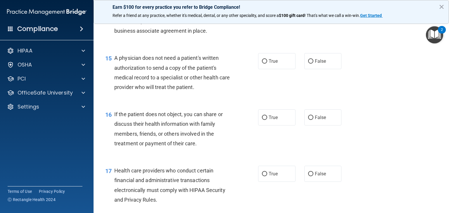
scroll to position [760, 0]
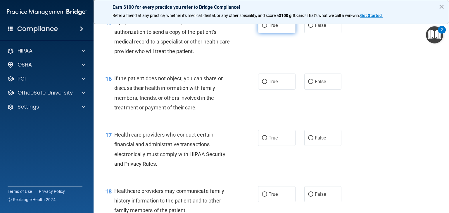
click at [262, 28] on input "True" at bounding box center [264, 25] width 5 height 4
radio input "true"
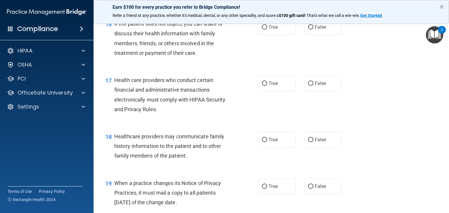
scroll to position [818, 0]
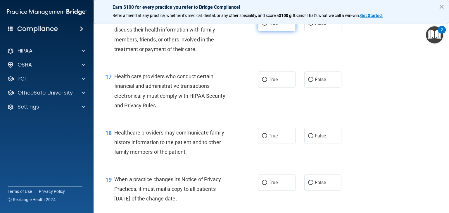
click at [269, 26] on span "True" at bounding box center [273, 23] width 9 height 6
click at [266, 26] on input "True" at bounding box center [264, 23] width 5 height 4
radio input "true"
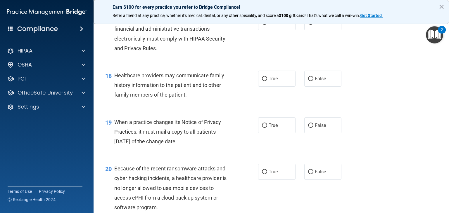
scroll to position [877, 0]
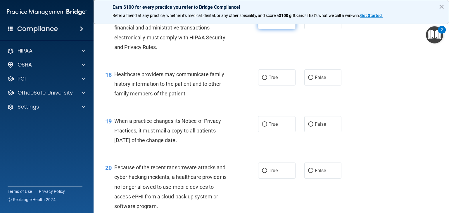
click at [271, 29] on label "True" at bounding box center [276, 21] width 37 height 16
click at [267, 24] on input "True" at bounding box center [264, 21] width 5 height 4
radio input "true"
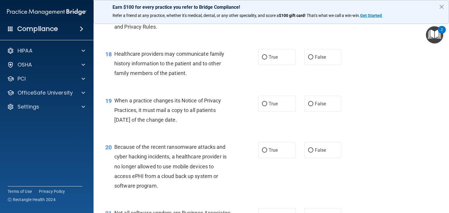
scroll to position [935, 0]
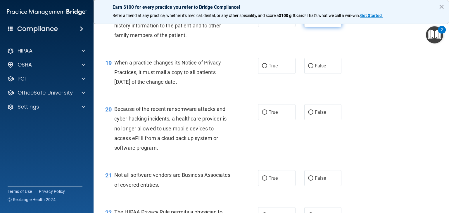
click at [308, 22] on input "False" at bounding box center [310, 19] width 5 height 4
radio input "true"
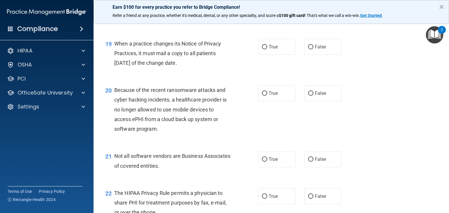
scroll to position [964, 0]
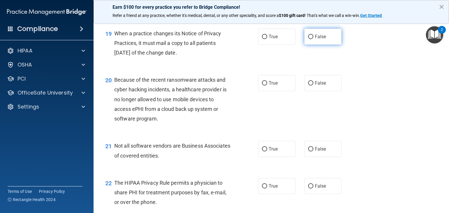
click at [308, 39] on input "False" at bounding box center [310, 37] width 5 height 4
radio input "true"
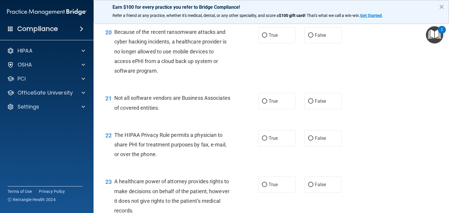
scroll to position [1023, 0]
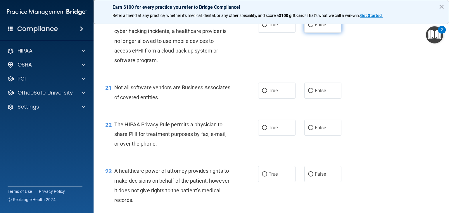
click at [309, 27] on input "False" at bounding box center [310, 25] width 5 height 4
radio input "true"
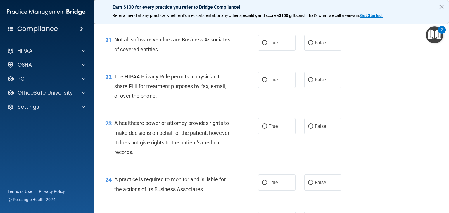
scroll to position [1081, 0]
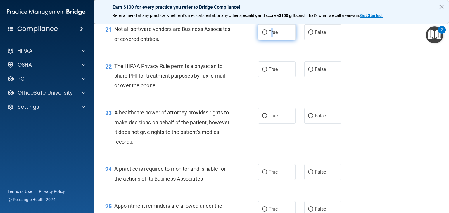
click at [269, 35] on span "True" at bounding box center [273, 33] width 9 height 6
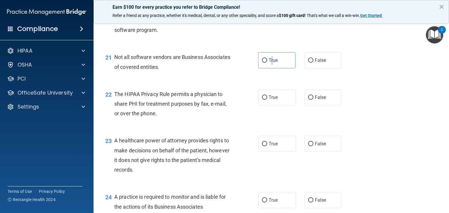
scroll to position [1052, 0]
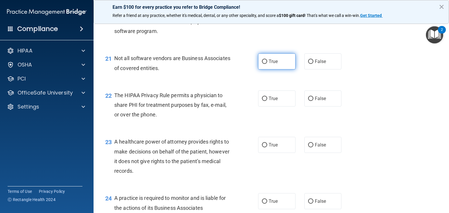
click at [261, 70] on label "True" at bounding box center [276, 61] width 37 height 16
click at [262, 64] on input "True" at bounding box center [264, 62] width 5 height 4
radio input "true"
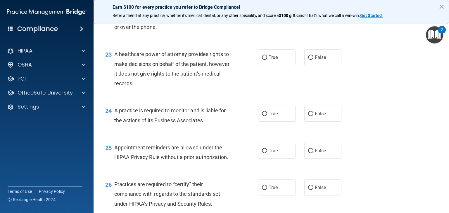
scroll to position [1111, 0]
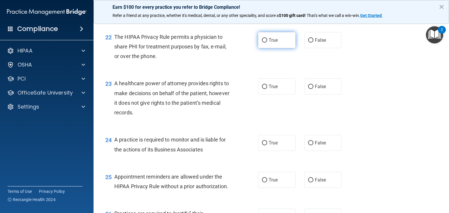
click at [266, 48] on label "True" at bounding box center [276, 40] width 37 height 16
click at [266, 43] on input "True" at bounding box center [264, 40] width 5 height 4
radio input "true"
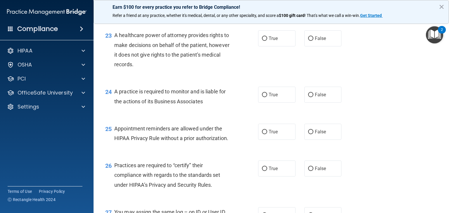
scroll to position [1169, 0]
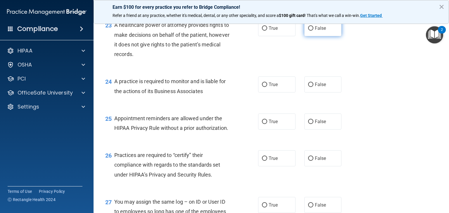
click at [308, 31] on input "False" at bounding box center [310, 28] width 5 height 4
radio input "true"
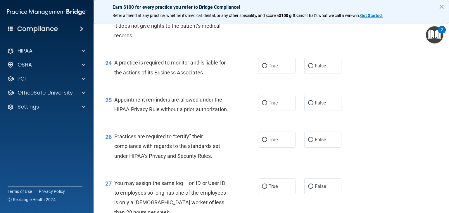
scroll to position [1198, 0]
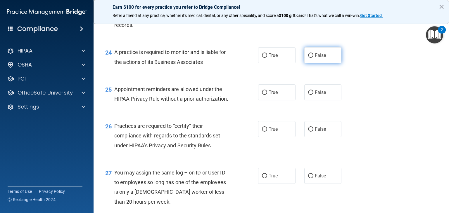
click at [308, 58] on input "False" at bounding box center [310, 55] width 5 height 4
radio input "true"
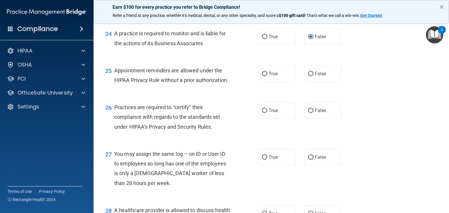
scroll to position [1227, 0]
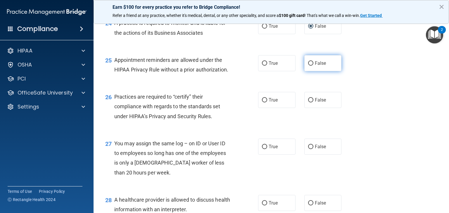
click at [304, 71] on label "False" at bounding box center [322, 63] width 37 height 16
click at [308, 66] on input "False" at bounding box center [310, 63] width 5 height 4
radio input "true"
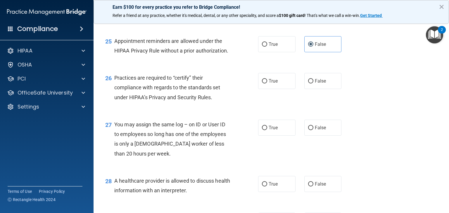
scroll to position [1257, 0]
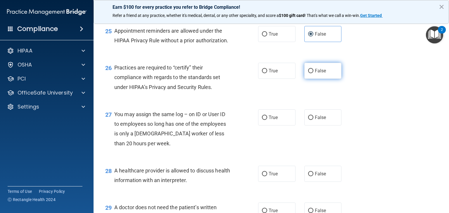
click at [311, 79] on label "False" at bounding box center [322, 71] width 37 height 16
click at [311, 73] on input "False" at bounding box center [310, 71] width 5 height 4
radio input "true"
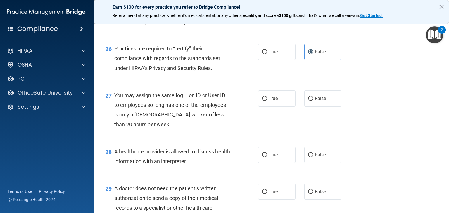
scroll to position [1286, 0]
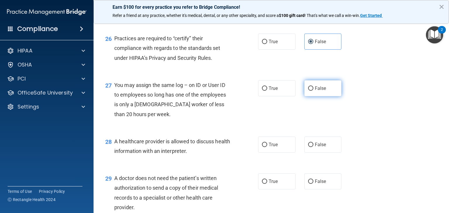
click at [308, 91] on input "False" at bounding box center [310, 89] width 5 height 4
radio input "true"
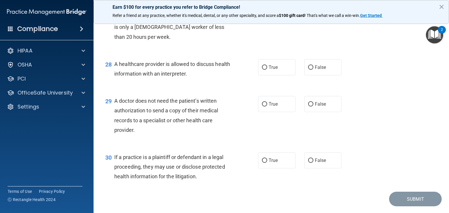
scroll to position [1374, 0]
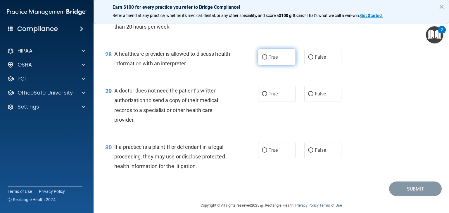
click at [266, 65] on label "True" at bounding box center [276, 57] width 37 height 16
click at [266, 60] on input "True" at bounding box center [264, 57] width 5 height 4
radio input "true"
click at [269, 97] on span "True" at bounding box center [273, 94] width 9 height 6
click at [267, 96] on input "True" at bounding box center [264, 94] width 5 height 4
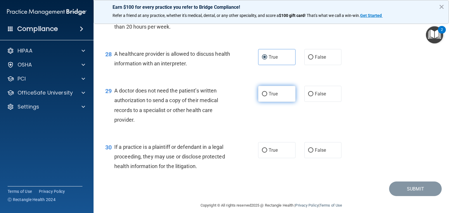
radio input "true"
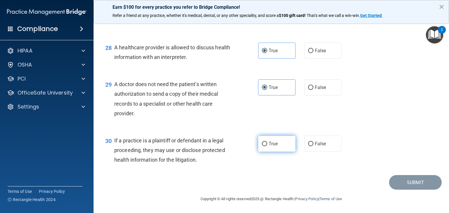
click at [269, 145] on span "True" at bounding box center [273, 144] width 9 height 6
click at [267, 145] on input "True" at bounding box center [264, 144] width 5 height 4
radio input "true"
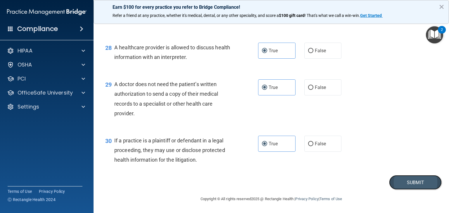
click at [410, 185] on button "Submit" at bounding box center [415, 182] width 53 height 15
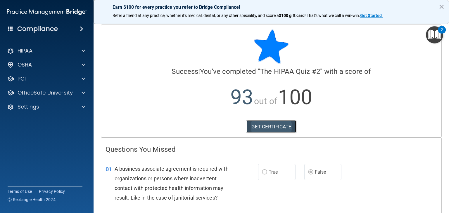
click at [277, 125] on link "GET CERTIFICATE" at bounding box center [271, 126] width 50 height 13
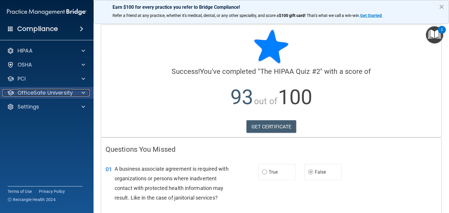
click at [52, 92] on p "OfficeSafe University" at bounding box center [45, 92] width 55 height 7
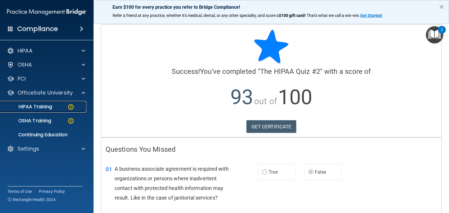
click at [44, 108] on p "HIPAA Training" at bounding box center [28, 107] width 48 height 6
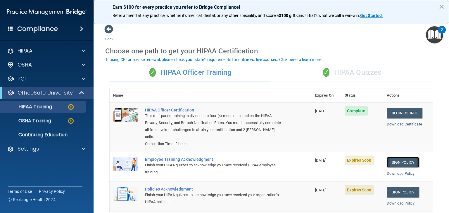
click at [397, 163] on link "Sign Policy" at bounding box center [403, 162] width 32 height 11
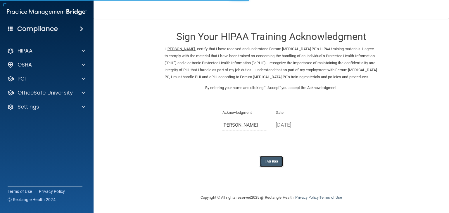
click at [276, 167] on button "I Agree" at bounding box center [271, 161] width 23 height 11
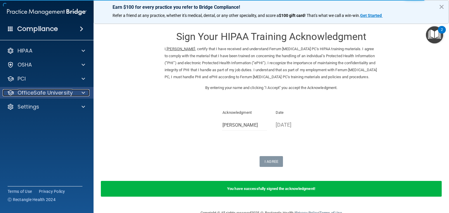
click at [40, 91] on p "OfficeSafe University" at bounding box center [45, 92] width 55 height 7
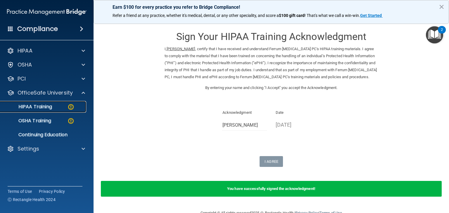
click at [42, 107] on p "HIPAA Training" at bounding box center [28, 107] width 48 height 6
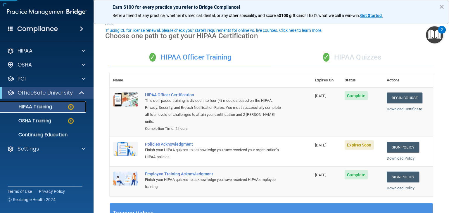
scroll to position [29, 0]
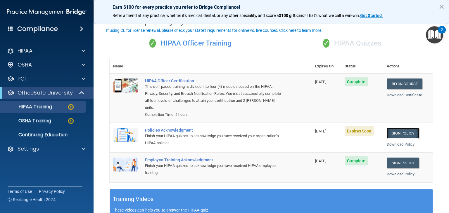
click at [398, 132] on link "Sign Policy" at bounding box center [403, 133] width 32 height 11
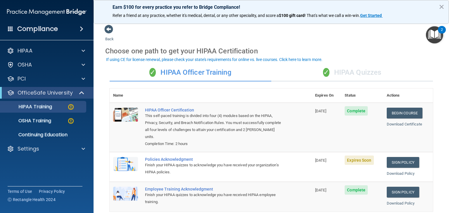
click at [367, 71] on div "✓ HIPAA Quizzes" at bounding box center [352, 73] width 162 height 18
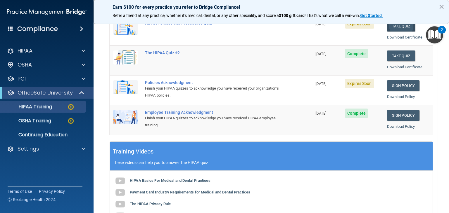
scroll to position [88, 0]
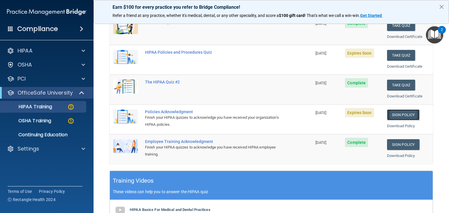
click at [394, 115] on link "Sign Policy" at bounding box center [403, 115] width 32 height 11
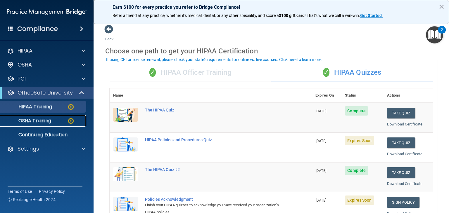
click at [45, 118] on p "OSHA Training" at bounding box center [27, 121] width 47 height 6
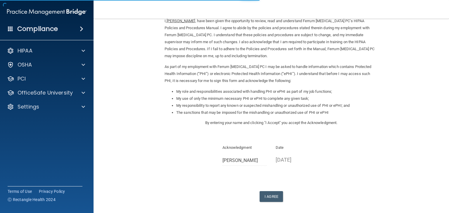
scroll to position [54, 0]
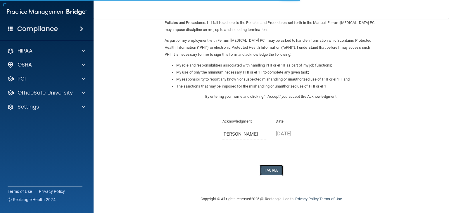
click at [265, 169] on button "I Agree" at bounding box center [271, 170] width 23 height 11
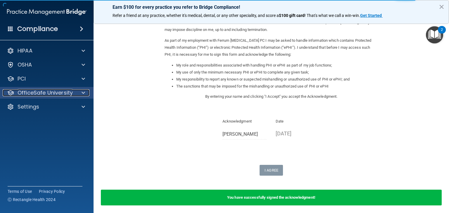
click at [53, 92] on p "OfficeSafe University" at bounding box center [45, 92] width 55 height 7
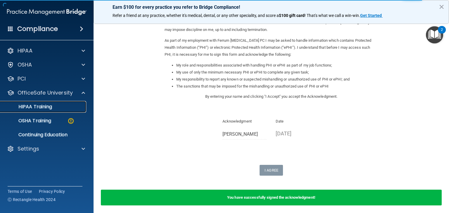
click at [48, 109] on p "HIPAA Training" at bounding box center [28, 107] width 48 height 6
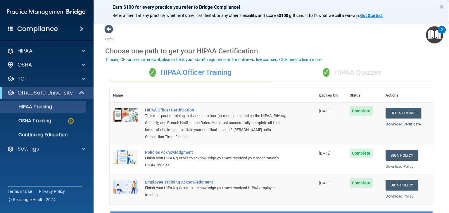
click at [362, 68] on div "✓ HIPAA Quizzes" at bounding box center [352, 73] width 162 height 18
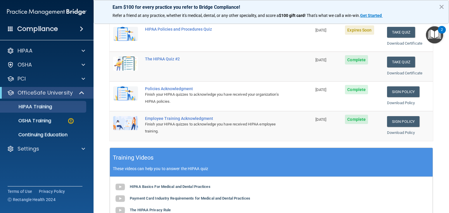
scroll to position [29, 0]
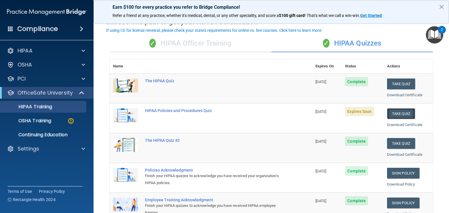
click at [396, 115] on button "Take Quiz" at bounding box center [401, 113] width 28 height 11
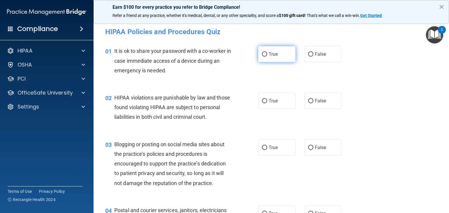
click at [262, 53] on input "True" at bounding box center [264, 54] width 5 height 4
radio input "true"
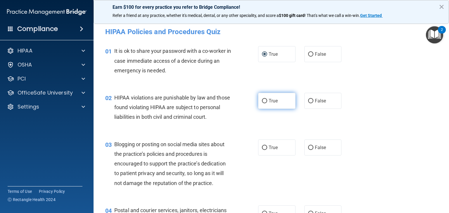
click at [266, 99] on label "True" at bounding box center [276, 101] width 37 height 16
click at [266, 99] on input "True" at bounding box center [264, 101] width 5 height 4
radio input "true"
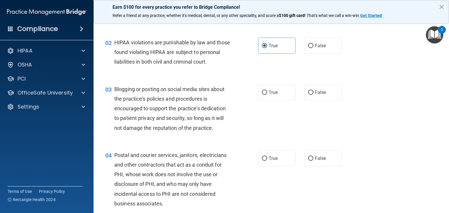
scroll to position [58, 0]
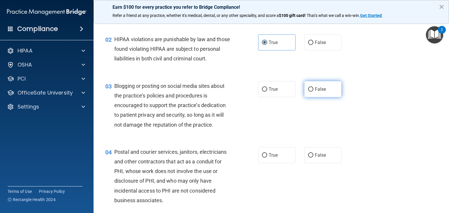
click at [308, 92] on input "False" at bounding box center [310, 89] width 5 height 4
radio input "true"
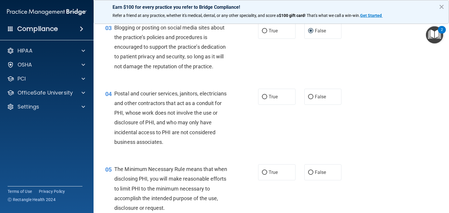
scroll to position [146, 0]
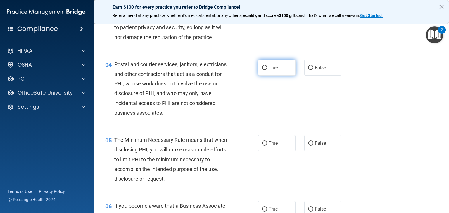
click at [263, 70] on input "True" at bounding box center [264, 68] width 5 height 4
radio input "true"
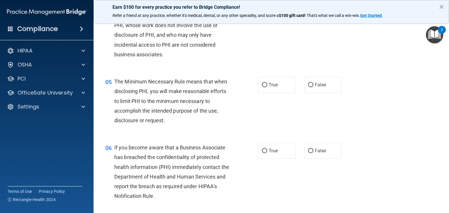
scroll to position [234, 0]
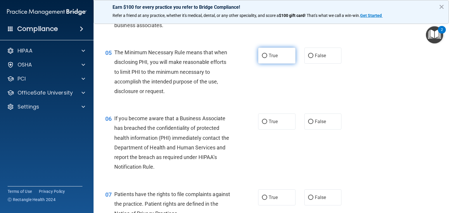
click at [262, 58] on input "True" at bounding box center [264, 56] width 5 height 4
radio input "true"
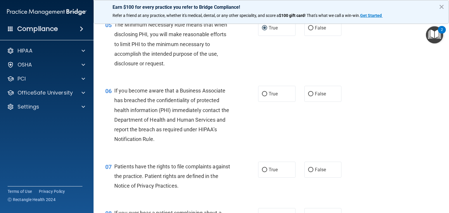
scroll to position [292, 0]
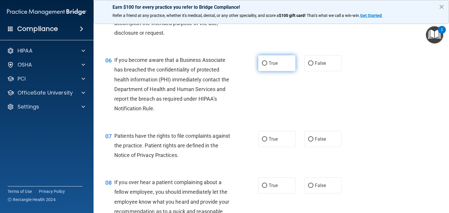
click at [265, 71] on label "True" at bounding box center [276, 63] width 37 height 16
click at [265, 66] on input "True" at bounding box center [264, 63] width 5 height 4
radio input "true"
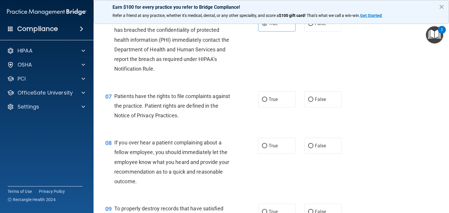
scroll to position [351, 0]
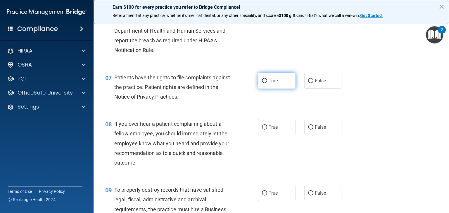
click at [265, 89] on label "True" at bounding box center [276, 81] width 37 height 16
click at [265, 83] on input "True" at bounding box center [264, 81] width 5 height 4
radio input "true"
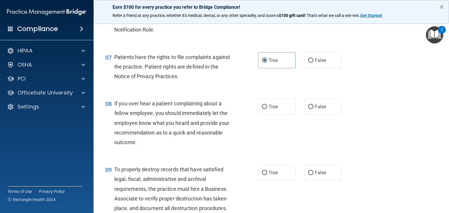
scroll to position [409, 0]
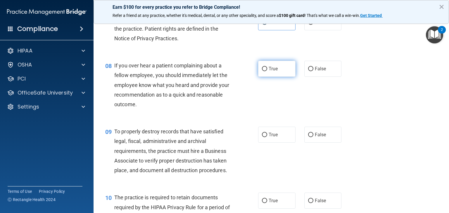
click at [264, 75] on label "True" at bounding box center [276, 69] width 37 height 16
click at [264, 71] on input "True" at bounding box center [264, 69] width 5 height 4
radio input "true"
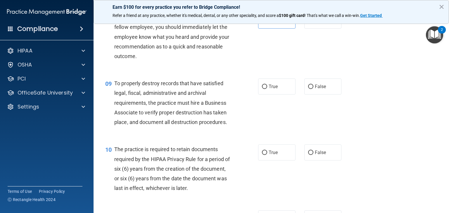
scroll to position [468, 0]
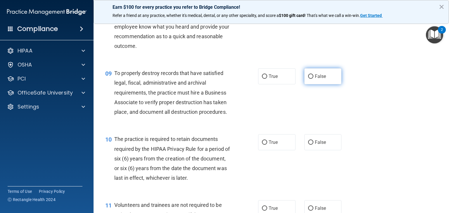
click at [308, 79] on input "False" at bounding box center [310, 77] width 5 height 4
radio input "true"
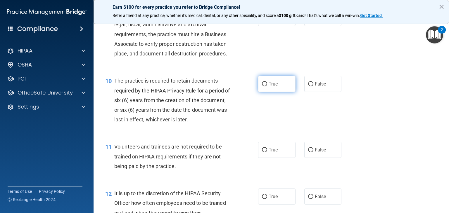
click at [265, 92] on label "True" at bounding box center [276, 84] width 37 height 16
click at [265, 87] on input "True" at bounding box center [264, 84] width 5 height 4
radio input "true"
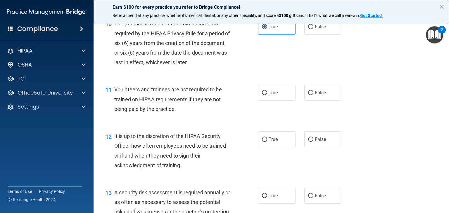
scroll to position [584, 0]
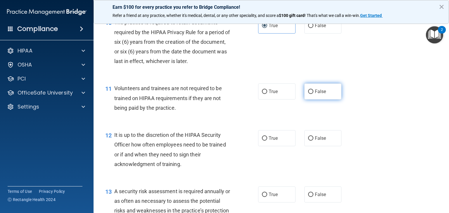
click at [308, 94] on input "False" at bounding box center [310, 92] width 5 height 4
radio input "true"
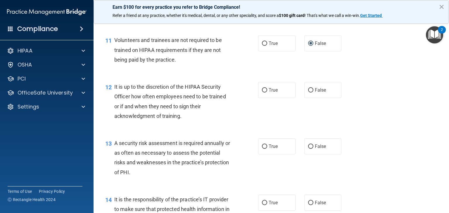
scroll to position [643, 0]
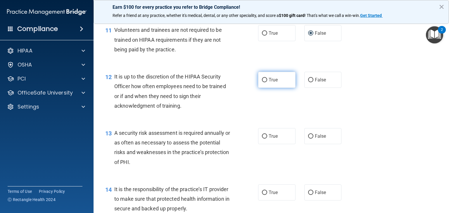
click at [262, 82] on input "True" at bounding box center [264, 80] width 5 height 4
radio input "true"
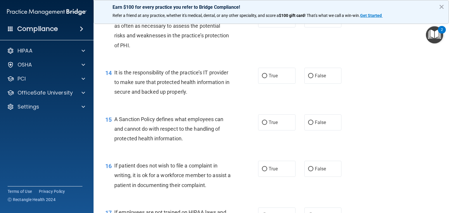
scroll to position [731, 0]
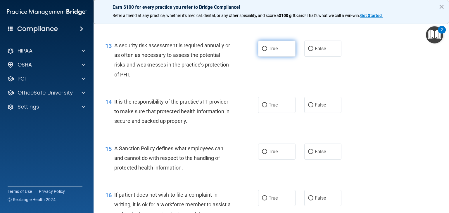
click at [262, 51] on input "True" at bounding box center [264, 49] width 5 height 4
radio input "true"
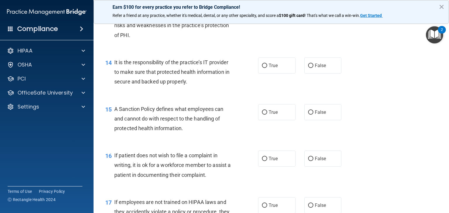
scroll to position [789, 0]
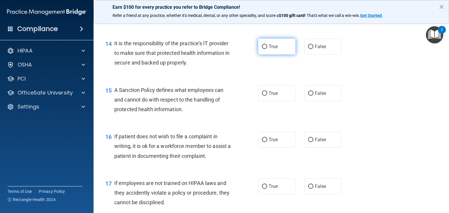
click at [263, 49] on input "True" at bounding box center [264, 47] width 5 height 4
radio input "true"
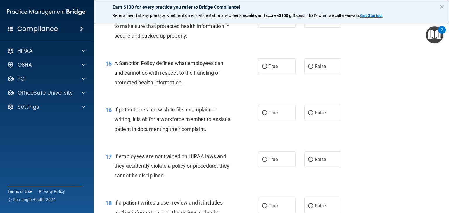
scroll to position [848, 0]
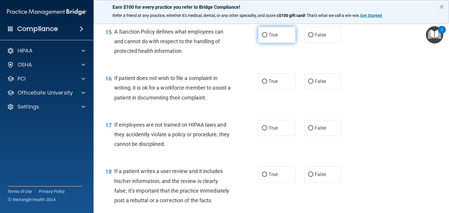
click at [264, 37] on input "True" at bounding box center [264, 35] width 5 height 4
radio input "true"
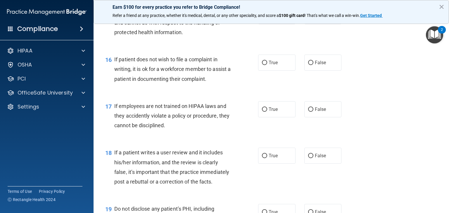
scroll to position [877, 0]
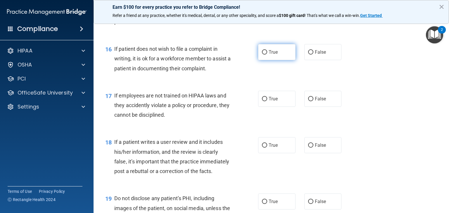
click at [262, 55] on input "True" at bounding box center [264, 52] width 5 height 4
radio input "true"
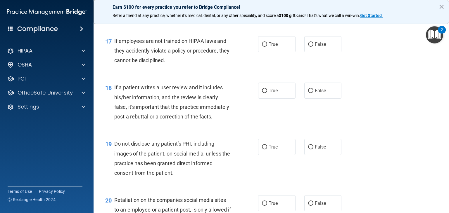
scroll to position [935, 0]
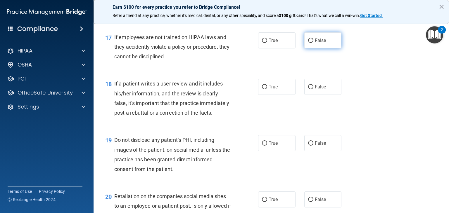
click at [308, 43] on input "False" at bounding box center [310, 41] width 5 height 4
radio input "true"
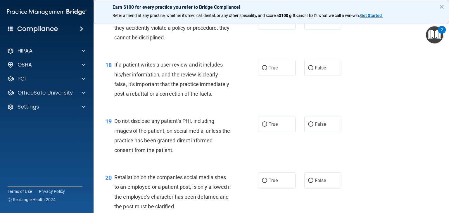
scroll to position [964, 0]
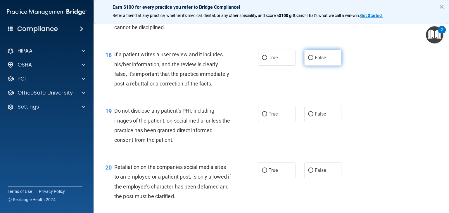
click at [308, 60] on input "False" at bounding box center [310, 58] width 5 height 4
radio input "true"
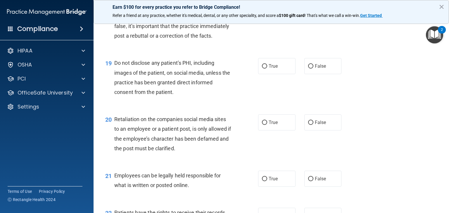
scroll to position [1023, 0]
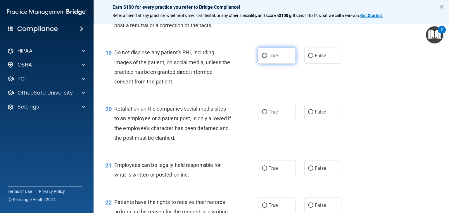
click at [269, 58] on span "True" at bounding box center [273, 56] width 9 height 6
click at [267, 58] on input "True" at bounding box center [264, 56] width 5 height 4
radio input "true"
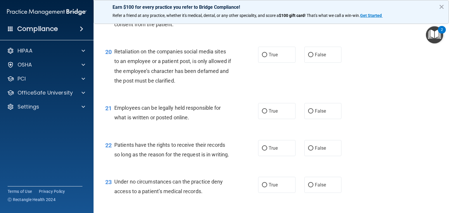
scroll to position [1111, 0]
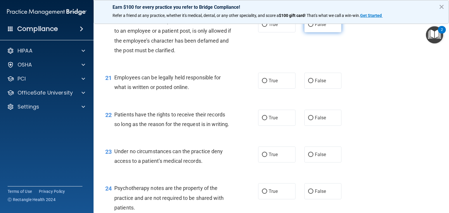
click at [305, 32] on label "False" at bounding box center [322, 24] width 37 height 16
click at [308, 27] on input "False" at bounding box center [310, 25] width 5 height 4
radio input "true"
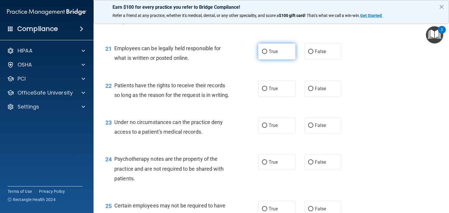
click at [264, 54] on input "True" at bounding box center [264, 52] width 5 height 4
radio input "true"
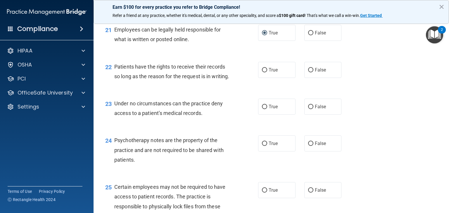
scroll to position [1169, 0]
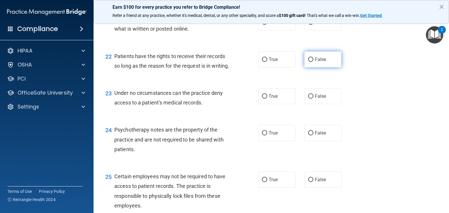
click at [309, 62] on input "False" at bounding box center [310, 60] width 5 height 4
radio input "true"
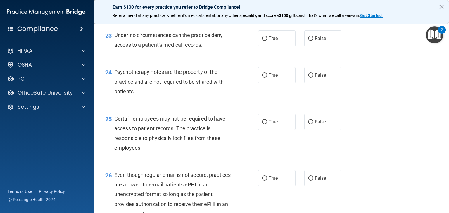
scroll to position [1227, 0]
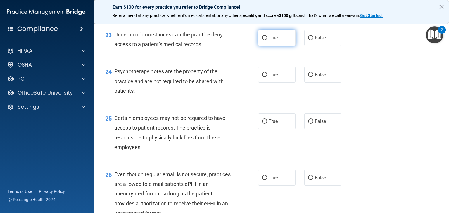
click at [266, 46] on label "True" at bounding box center [276, 38] width 37 height 16
click at [266, 40] on input "True" at bounding box center [264, 38] width 5 height 4
radio input "true"
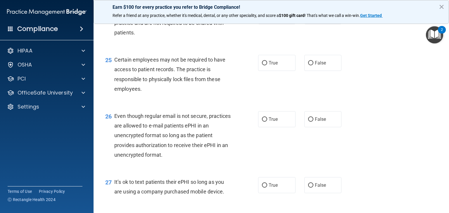
scroll to position [1257, 0]
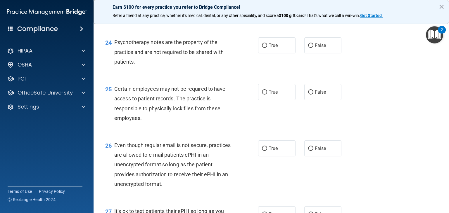
click at [262, 11] on input "True" at bounding box center [264, 9] width 5 height 4
click at [308, 11] on input "False" at bounding box center [310, 9] width 5 height 4
radio input "true"
click at [262, 11] on input "True" at bounding box center [264, 9] width 5 height 4
radio input "true"
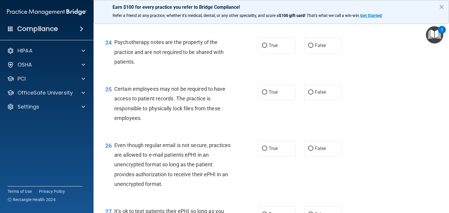
radio input "false"
click at [264, 48] on input "True" at bounding box center [264, 46] width 5 height 4
radio input "true"
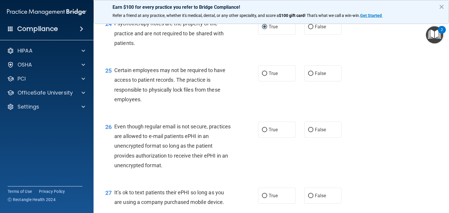
scroll to position [1286, 0]
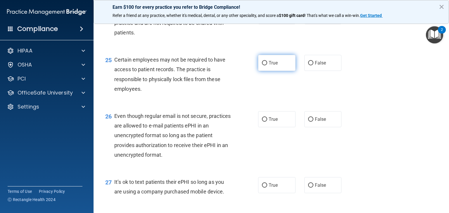
click at [269, 66] on span "True" at bounding box center [273, 63] width 9 height 6
click at [267, 65] on input "True" at bounding box center [264, 63] width 5 height 4
radio input "true"
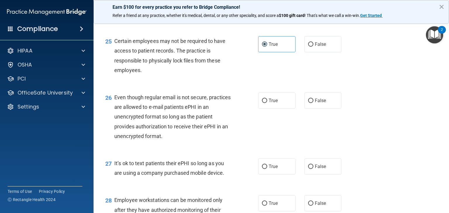
scroll to position [1344, 0]
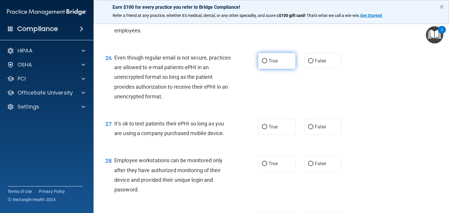
click at [264, 63] on input "True" at bounding box center [264, 61] width 5 height 4
radio input "true"
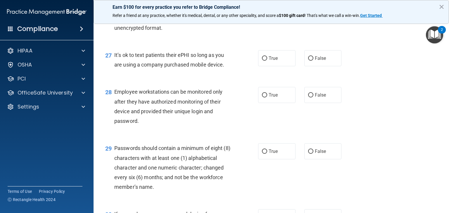
scroll to position [1403, 0]
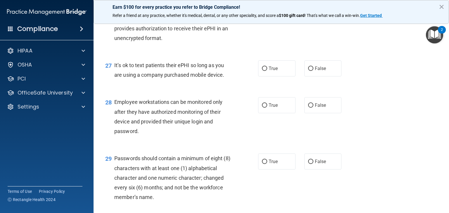
click at [308, 5] on input "False" at bounding box center [310, 3] width 5 height 4
radio input "true"
radio input "false"
click at [269, 71] on span "True" at bounding box center [273, 69] width 9 height 6
click at [267, 71] on input "True" at bounding box center [264, 69] width 5 height 4
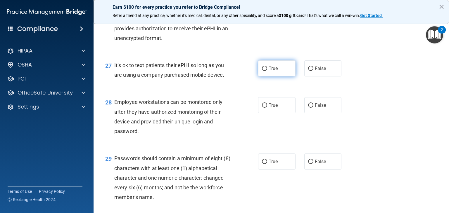
radio input "true"
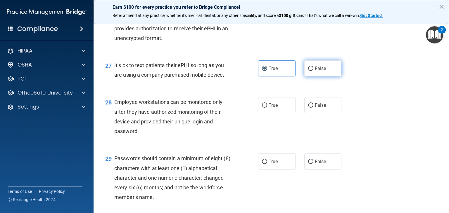
click at [308, 71] on input "False" at bounding box center [310, 69] width 5 height 4
radio input "true"
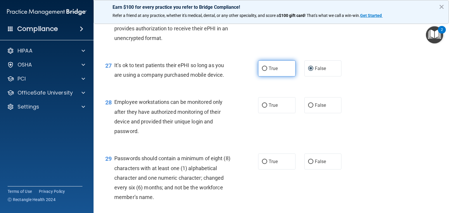
click at [265, 77] on label "True" at bounding box center [276, 68] width 37 height 16
click at [265, 71] on input "True" at bounding box center [264, 69] width 5 height 4
radio input "true"
radio input "false"
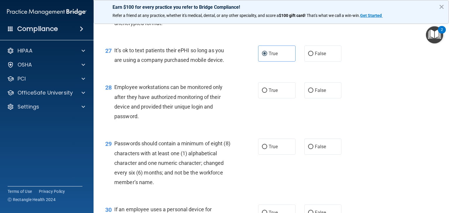
scroll to position [1432, 0]
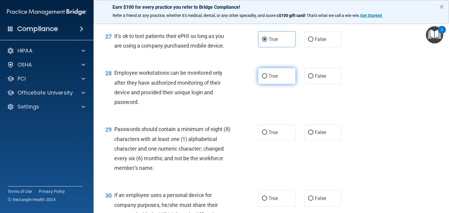
click at [269, 79] on span "True" at bounding box center [273, 76] width 9 height 6
click at [267, 79] on input "True" at bounding box center [264, 76] width 5 height 4
radio input "true"
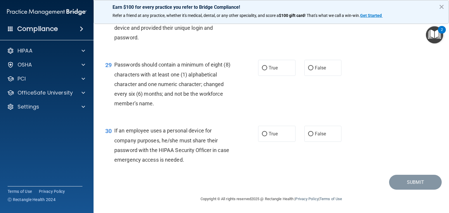
scroll to position [1526, 0]
click at [269, 68] on span "True" at bounding box center [273, 68] width 9 height 6
click at [267, 68] on input "True" at bounding box center [264, 68] width 5 height 4
radio input "true"
click at [308, 134] on input "False" at bounding box center [310, 134] width 5 height 4
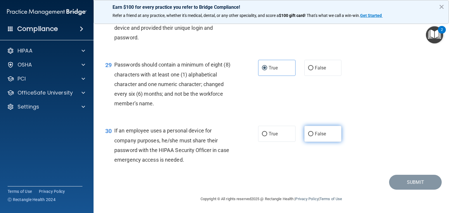
radio input "true"
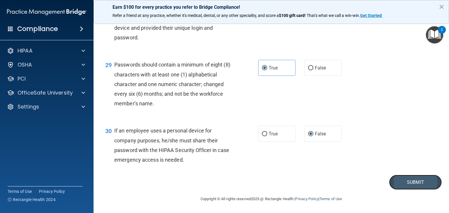
click at [403, 181] on button "Submit" at bounding box center [415, 182] width 53 height 15
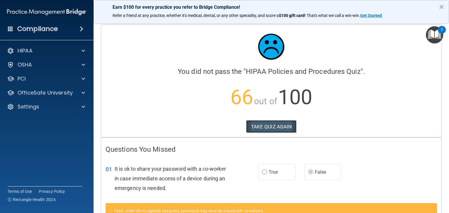
click at [281, 125] on button "TAKE QUIZ AGAIN" at bounding box center [271, 126] width 51 height 13
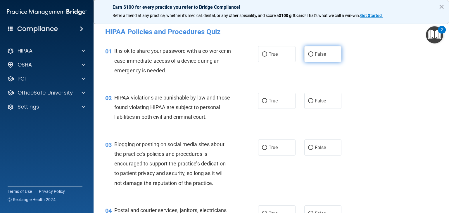
click at [308, 54] on input "False" at bounding box center [310, 54] width 5 height 4
radio input "true"
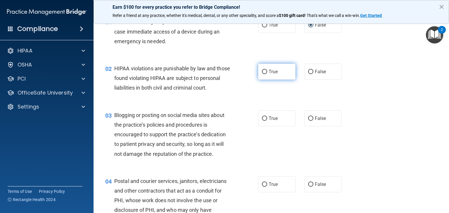
click at [269, 71] on span "True" at bounding box center [273, 72] width 9 height 6
click at [267, 71] on input "True" at bounding box center [264, 72] width 5 height 4
radio input "true"
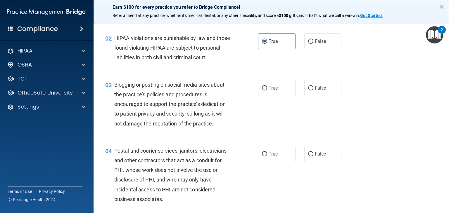
scroll to position [88, 0]
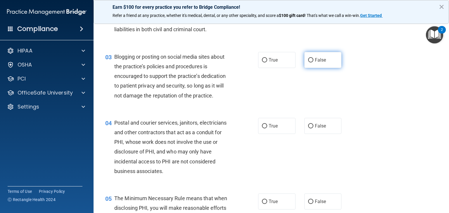
click at [309, 63] on input "False" at bounding box center [310, 60] width 5 height 4
radio input "true"
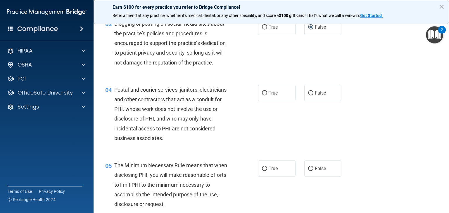
scroll to position [146, 0]
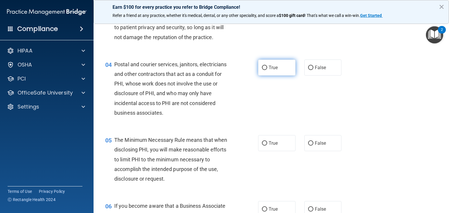
click at [266, 76] on label "True" at bounding box center [276, 68] width 37 height 16
click at [266, 70] on input "True" at bounding box center [264, 68] width 5 height 4
radio input "true"
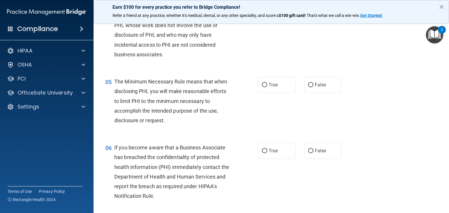
scroll to position [234, 0]
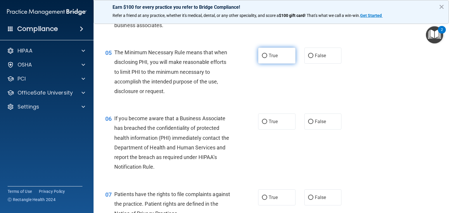
click at [269, 58] on span "True" at bounding box center [273, 56] width 9 height 6
click at [267, 58] on input "True" at bounding box center [264, 56] width 5 height 4
radio input "true"
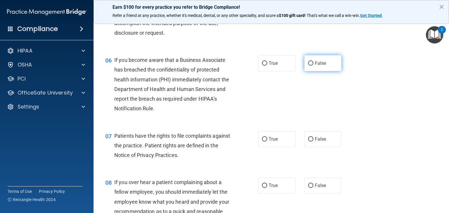
click at [309, 66] on input "False" at bounding box center [310, 63] width 5 height 4
radio input "true"
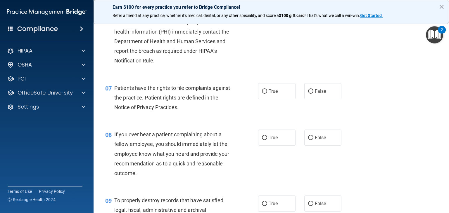
scroll to position [351, 0]
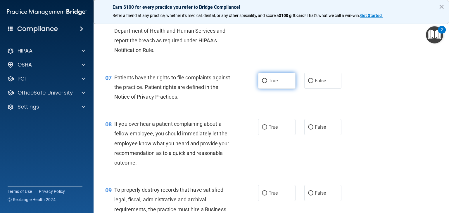
click at [264, 83] on input "True" at bounding box center [264, 81] width 5 height 4
radio input "true"
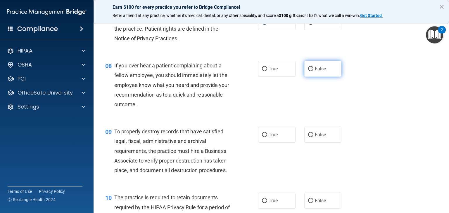
click at [310, 71] on input "False" at bounding box center [310, 69] width 5 height 4
radio input "true"
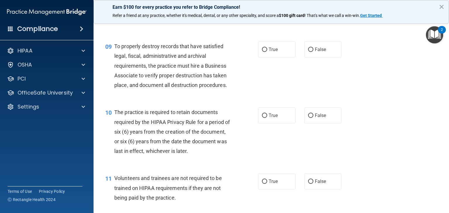
scroll to position [497, 0]
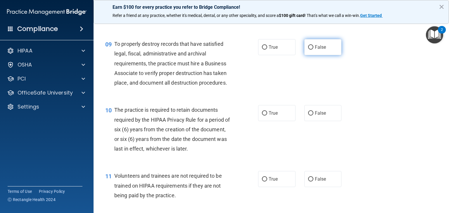
click at [309, 50] on input "False" at bounding box center [310, 47] width 5 height 4
radio input "true"
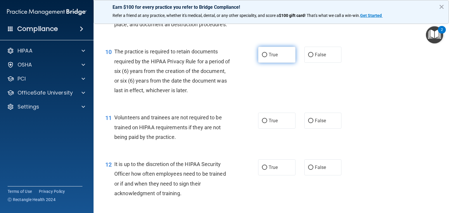
click at [264, 57] on input "True" at bounding box center [264, 55] width 5 height 4
radio input "true"
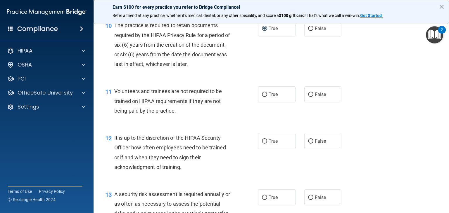
scroll to position [614, 0]
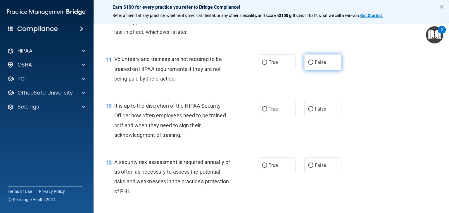
click at [308, 65] on input "False" at bounding box center [310, 62] width 5 height 4
radio input "true"
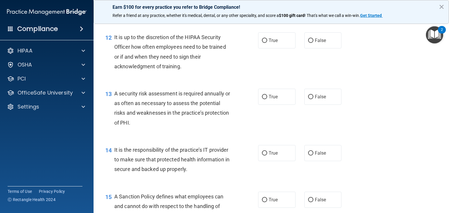
scroll to position [672, 0]
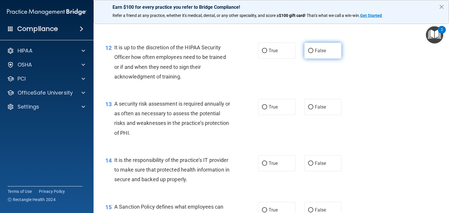
click at [308, 53] on input "False" at bounding box center [310, 51] width 5 height 4
radio input "true"
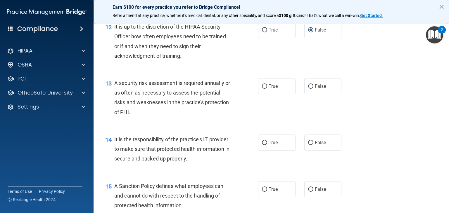
scroll to position [731, 0]
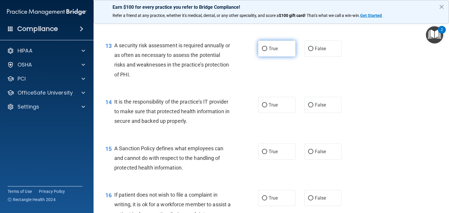
click at [264, 51] on input "True" at bounding box center [264, 49] width 5 height 4
radio input "true"
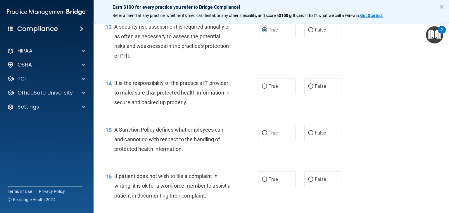
scroll to position [760, 0]
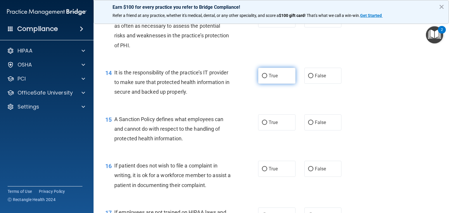
click at [262, 78] on input "True" at bounding box center [264, 76] width 5 height 4
radio input "true"
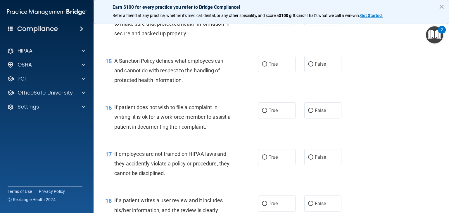
scroll to position [789, 0]
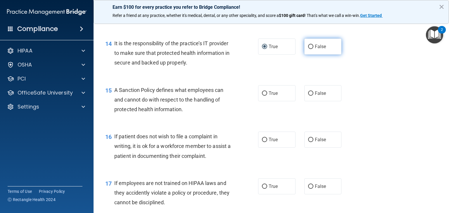
click at [308, 49] on input "False" at bounding box center [310, 47] width 5 height 4
radio input "true"
radio input "false"
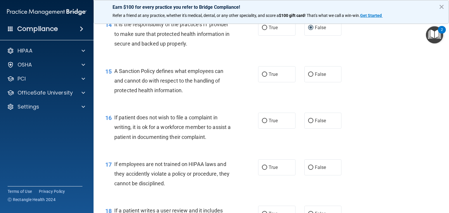
scroll to position [818, 0]
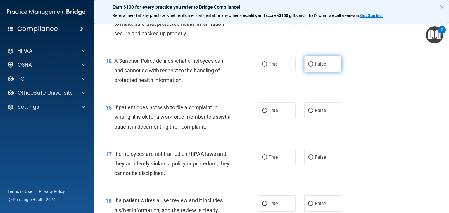
click at [310, 71] on label "False" at bounding box center [322, 64] width 37 height 16
click at [310, 67] on input "False" at bounding box center [310, 64] width 5 height 4
radio input "true"
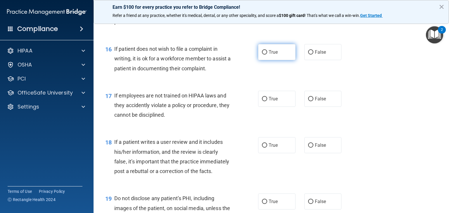
click at [262, 55] on input "True" at bounding box center [264, 52] width 5 height 4
radio input "true"
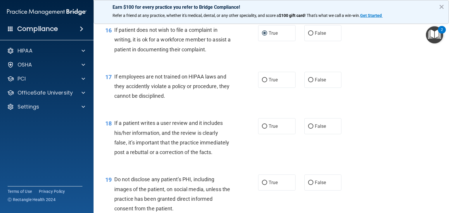
scroll to position [906, 0]
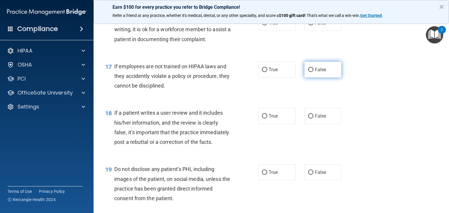
click at [311, 78] on label "False" at bounding box center [322, 70] width 37 height 16
click at [311, 72] on input "False" at bounding box center [310, 70] width 5 height 4
radio input "true"
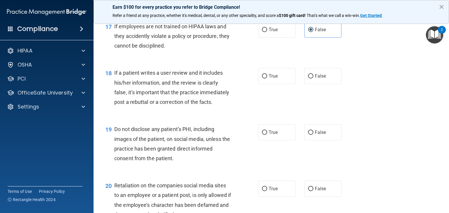
scroll to position [964, 0]
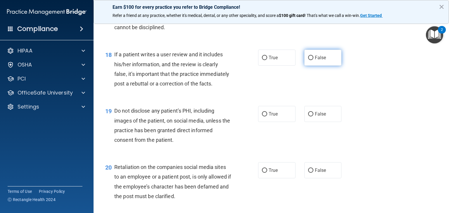
click at [308, 60] on input "False" at bounding box center [310, 58] width 5 height 4
radio input "true"
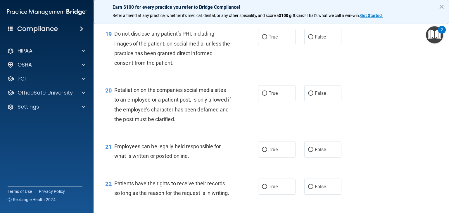
scroll to position [1052, 0]
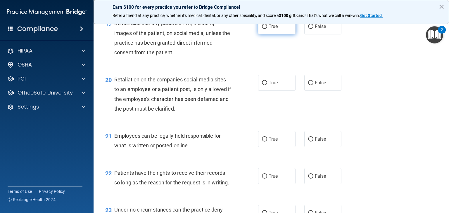
click at [263, 29] on input "True" at bounding box center [264, 27] width 5 height 4
radio input "true"
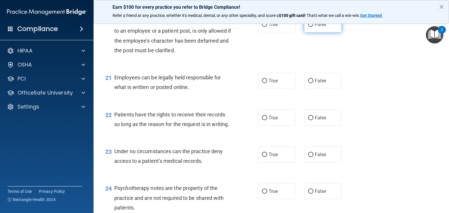
click at [309, 27] on input "False" at bounding box center [310, 25] width 5 height 4
radio input "true"
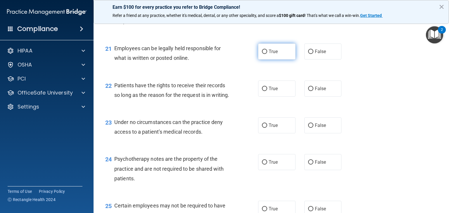
click at [269, 54] on span "True" at bounding box center [273, 52] width 9 height 6
click at [267, 54] on input "True" at bounding box center [264, 52] width 5 height 4
radio input "true"
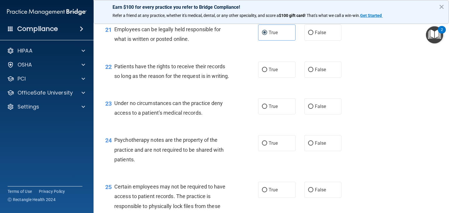
scroll to position [1169, 0]
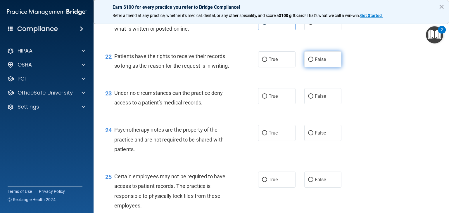
click at [311, 68] on label "False" at bounding box center [322, 59] width 37 height 16
click at [311, 62] on input "False" at bounding box center [310, 60] width 5 height 4
radio input "true"
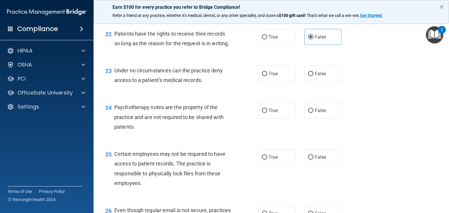
scroll to position [1227, 0]
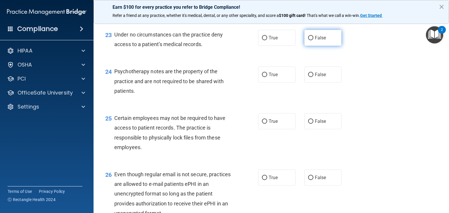
click at [304, 46] on label "False" at bounding box center [322, 38] width 37 height 16
click at [308, 40] on input "False" at bounding box center [310, 38] width 5 height 4
radio input "true"
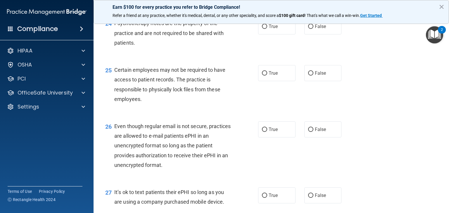
scroll to position [1286, 0]
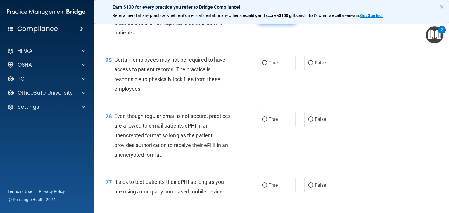
click at [262, 19] on input "True" at bounding box center [264, 16] width 5 height 4
radio input "true"
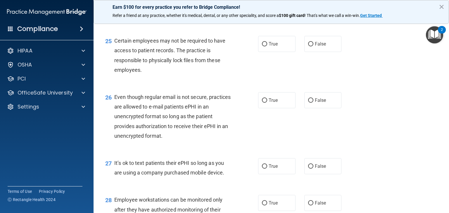
scroll to position [1315, 0]
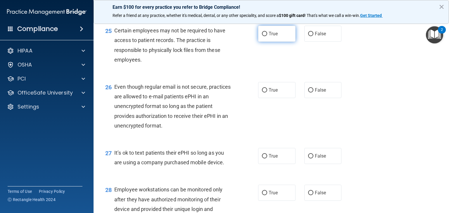
click at [262, 36] on input "True" at bounding box center [264, 34] width 5 height 4
radio input "true"
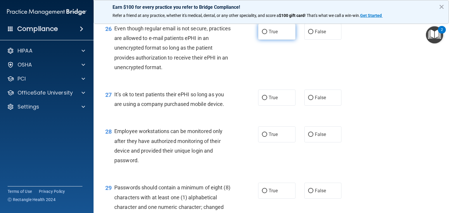
click at [262, 34] on input "True" at bounding box center [264, 32] width 5 height 4
radio input "true"
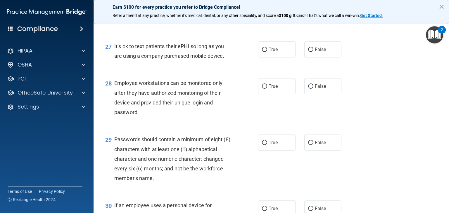
scroll to position [1432, 0]
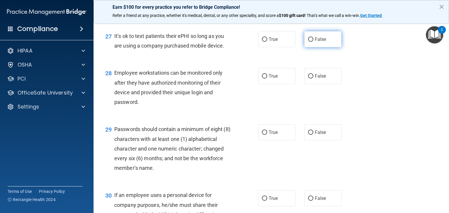
click at [308, 42] on input "False" at bounding box center [310, 39] width 5 height 4
radio input "true"
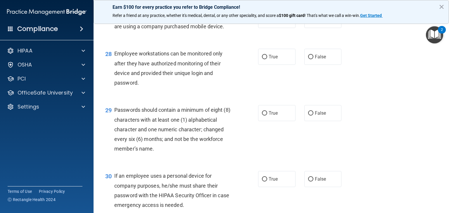
scroll to position [1490, 0]
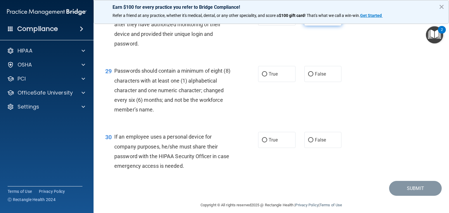
click at [308, 20] on input "False" at bounding box center [310, 18] width 5 height 4
radio input "true"
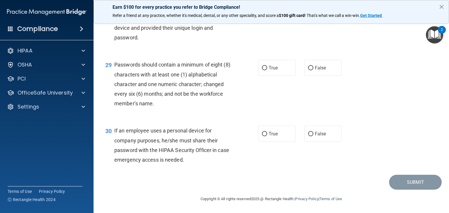
scroll to position [1520, 0]
click at [264, 76] on label "True" at bounding box center [276, 68] width 37 height 16
click at [264, 70] on input "True" at bounding box center [264, 68] width 5 height 4
radio input "true"
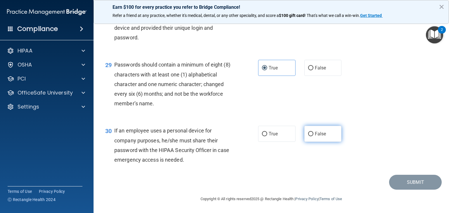
click at [309, 132] on input "False" at bounding box center [310, 134] width 5 height 4
radio input "true"
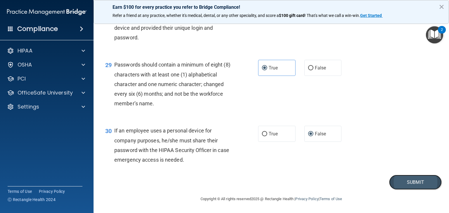
click at [407, 181] on button "Submit" at bounding box center [415, 182] width 53 height 15
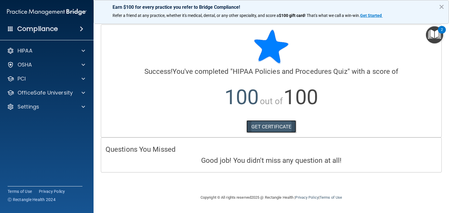
click at [268, 124] on link "GET CERTIFICATE" at bounding box center [271, 126] width 50 height 13
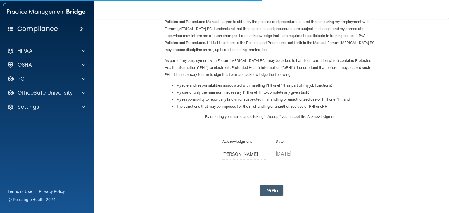
scroll to position [54, 0]
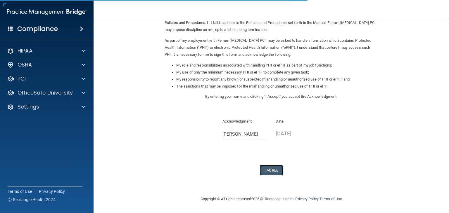
click at [264, 170] on button "I Agree" at bounding box center [271, 170] width 23 height 11
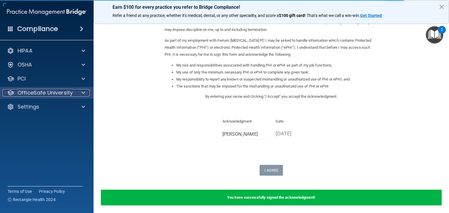
click at [57, 92] on p "OfficeSafe University" at bounding box center [45, 92] width 55 height 7
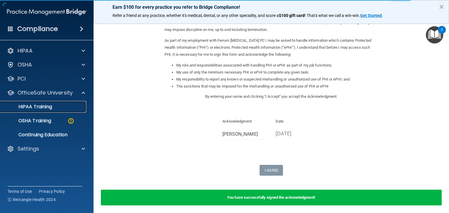
click at [53, 109] on div "HIPAA Training" at bounding box center [44, 107] width 80 height 6
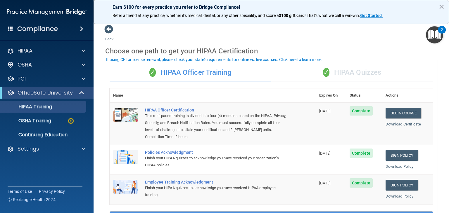
click at [354, 70] on div "✓ HIPAA Quizzes" at bounding box center [352, 73] width 162 height 18
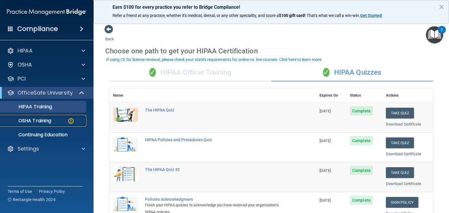
click at [41, 120] on p "OSHA Training" at bounding box center [27, 121] width 47 height 6
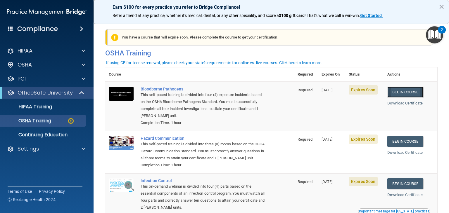
click at [411, 91] on link "Begin Course" at bounding box center [405, 92] width 36 height 11
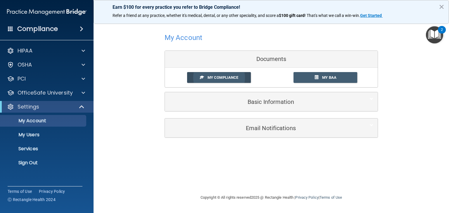
click at [234, 79] on span "My Compliance" at bounding box center [222, 77] width 31 height 4
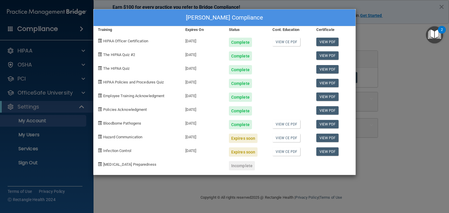
click at [388, 72] on div "[PERSON_NAME] Compliance Training Expires On Status Cont. Education Certificate…" at bounding box center [224, 106] width 449 height 213
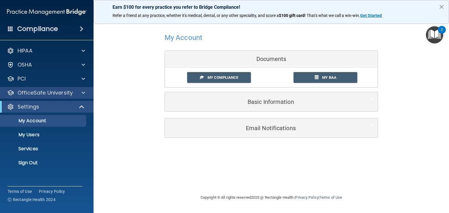
click at [44, 98] on div "OfficeSafe University" at bounding box center [47, 93] width 94 height 12
click at [85, 92] on span at bounding box center [84, 92] width 4 height 7
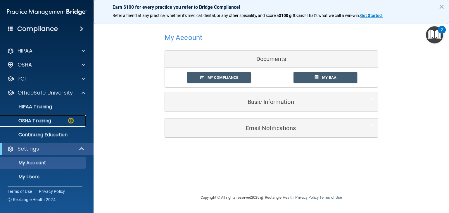
click at [45, 121] on p "OSHA Training" at bounding box center [27, 121] width 47 height 6
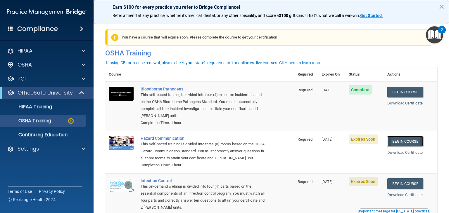
click at [404, 142] on link "Begin Course" at bounding box center [405, 141] width 36 height 11
click at [49, 120] on p "OSHA Training" at bounding box center [27, 121] width 47 height 6
click at [47, 107] on p "HIPAA Training" at bounding box center [28, 107] width 48 height 6
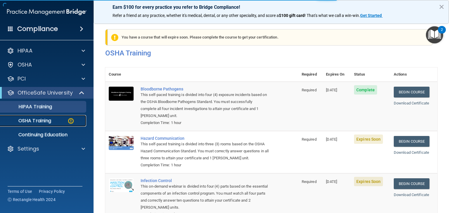
click at [48, 121] on p "OSHA Training" at bounding box center [27, 121] width 47 height 6
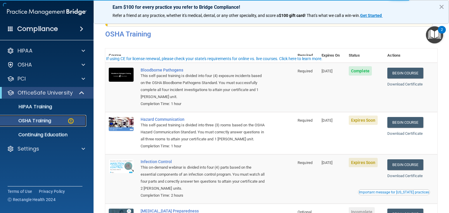
scroll to position [58, 0]
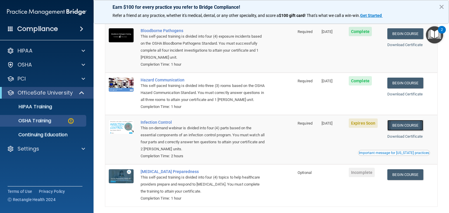
click at [403, 131] on link "Begin Course" at bounding box center [405, 125] width 36 height 11
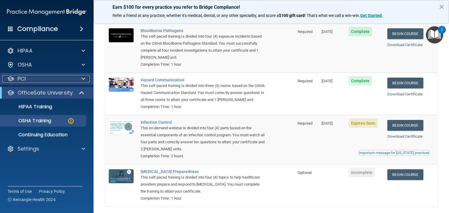
click at [55, 77] on div "PCI" at bounding box center [39, 78] width 72 height 7
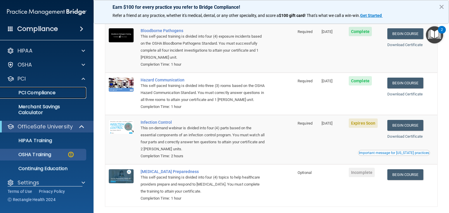
click at [50, 96] on p "PCI Compliance" at bounding box center [44, 93] width 80 height 6
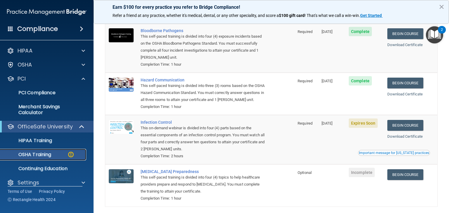
click at [39, 159] on link "OSHA Training" at bounding box center [40, 155] width 92 height 12
click at [42, 146] on link "HIPAA Training" at bounding box center [40, 141] width 92 height 12
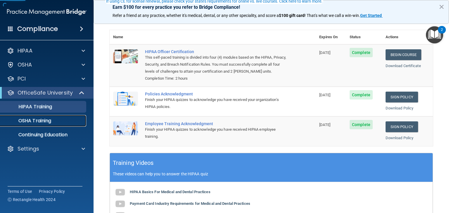
click at [44, 121] on p "OSHA Training" at bounding box center [27, 121] width 47 height 6
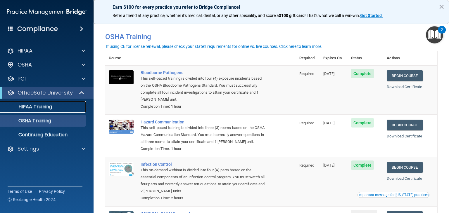
click at [55, 107] on div "HIPAA Training" at bounding box center [44, 107] width 80 height 6
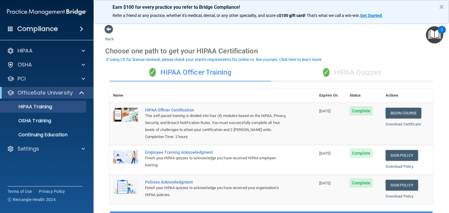
click at [349, 72] on div "✓ HIPAA Quizzes" at bounding box center [352, 73] width 162 height 18
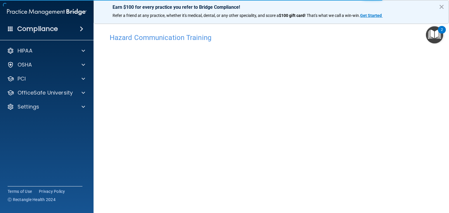
scroll to position [6, 0]
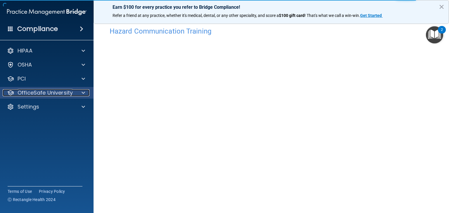
click at [38, 92] on p "OfficeSafe University" at bounding box center [45, 92] width 55 height 7
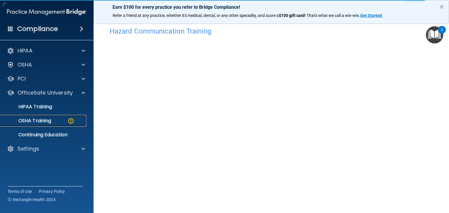
click at [47, 118] on p "OSHA Training" at bounding box center [27, 121] width 47 height 6
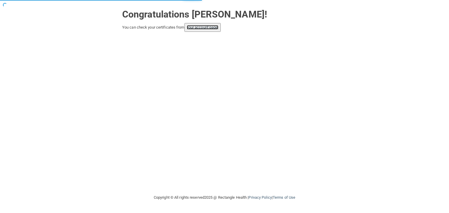
click at [207, 29] on link "your account page!" at bounding box center [203, 27] width 32 height 4
